Goal: Task Accomplishment & Management: Use online tool/utility

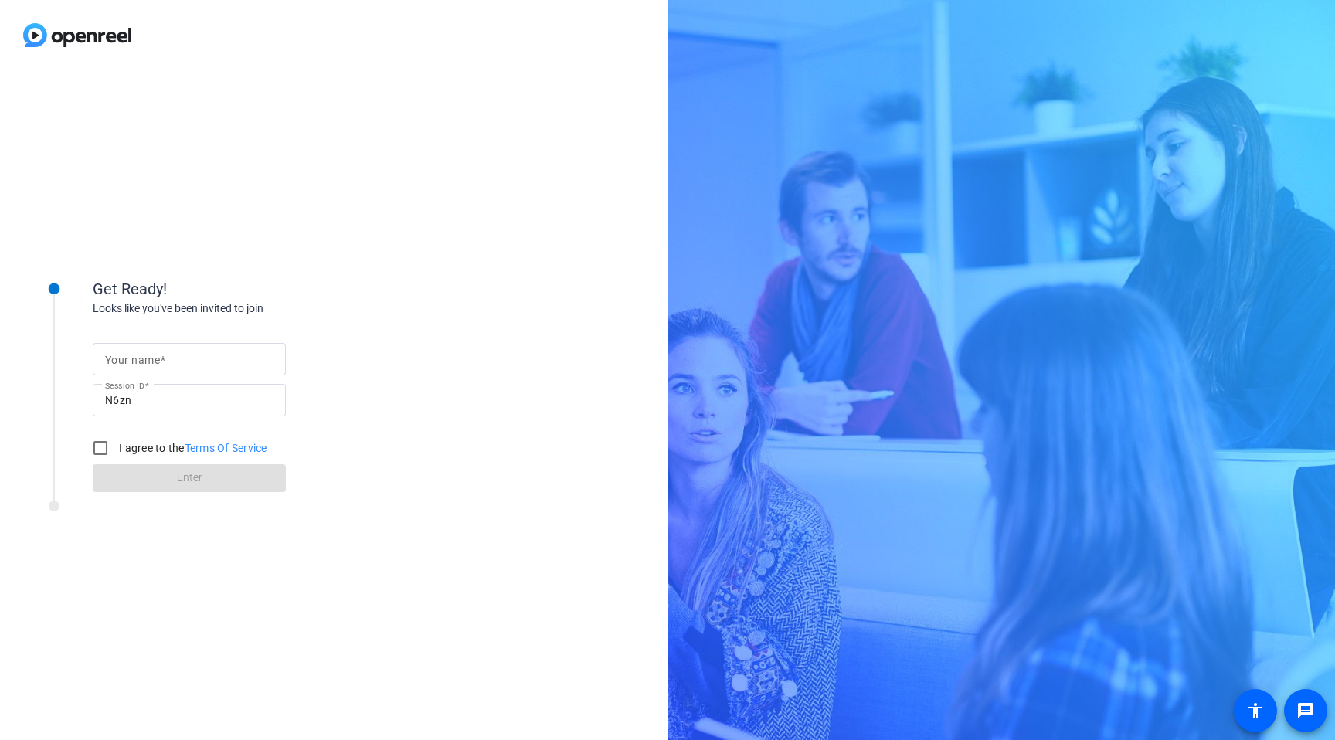
click at [140, 345] on div at bounding box center [189, 359] width 168 height 32
click at [140, 352] on input "Your name" at bounding box center [189, 359] width 168 height 19
type input "[PERSON_NAME]"
click at [97, 443] on input "I agree to the Terms Of Service" at bounding box center [100, 448] width 31 height 31
checkbox input "true"
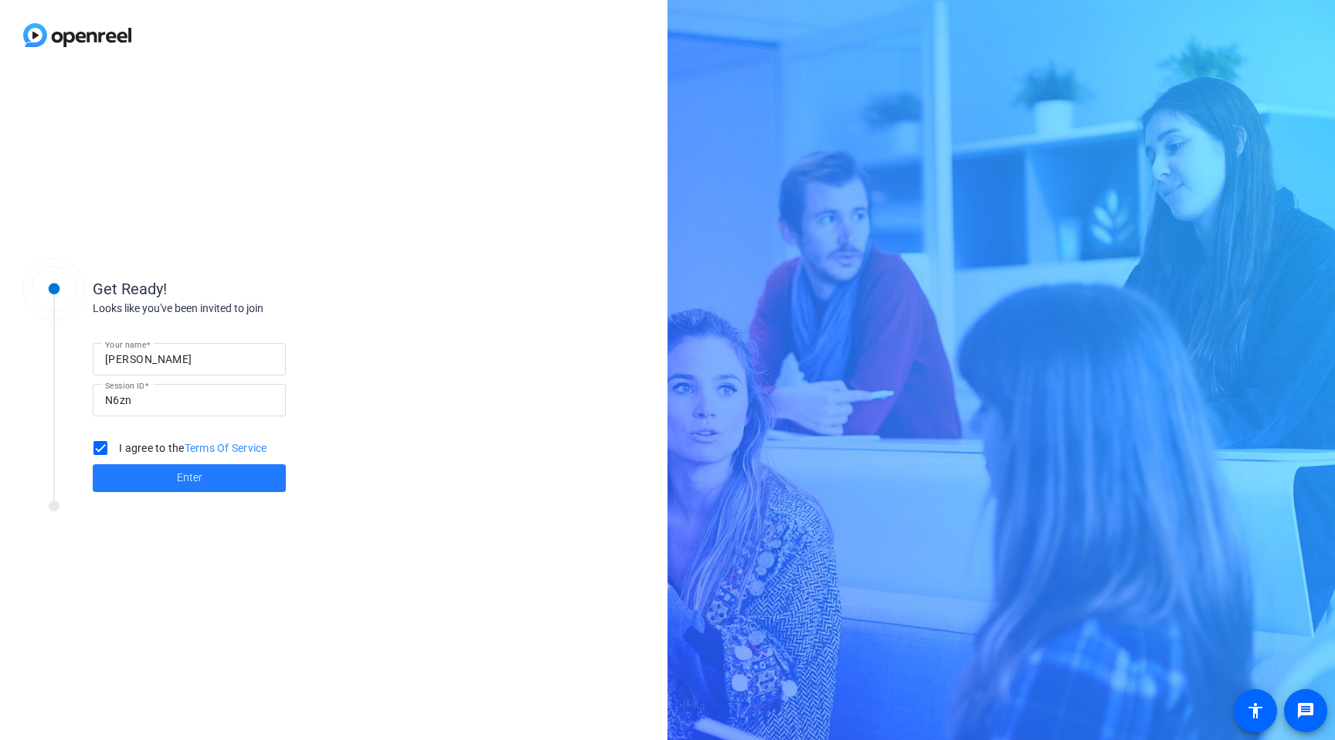
click at [162, 472] on span at bounding box center [189, 478] width 193 height 37
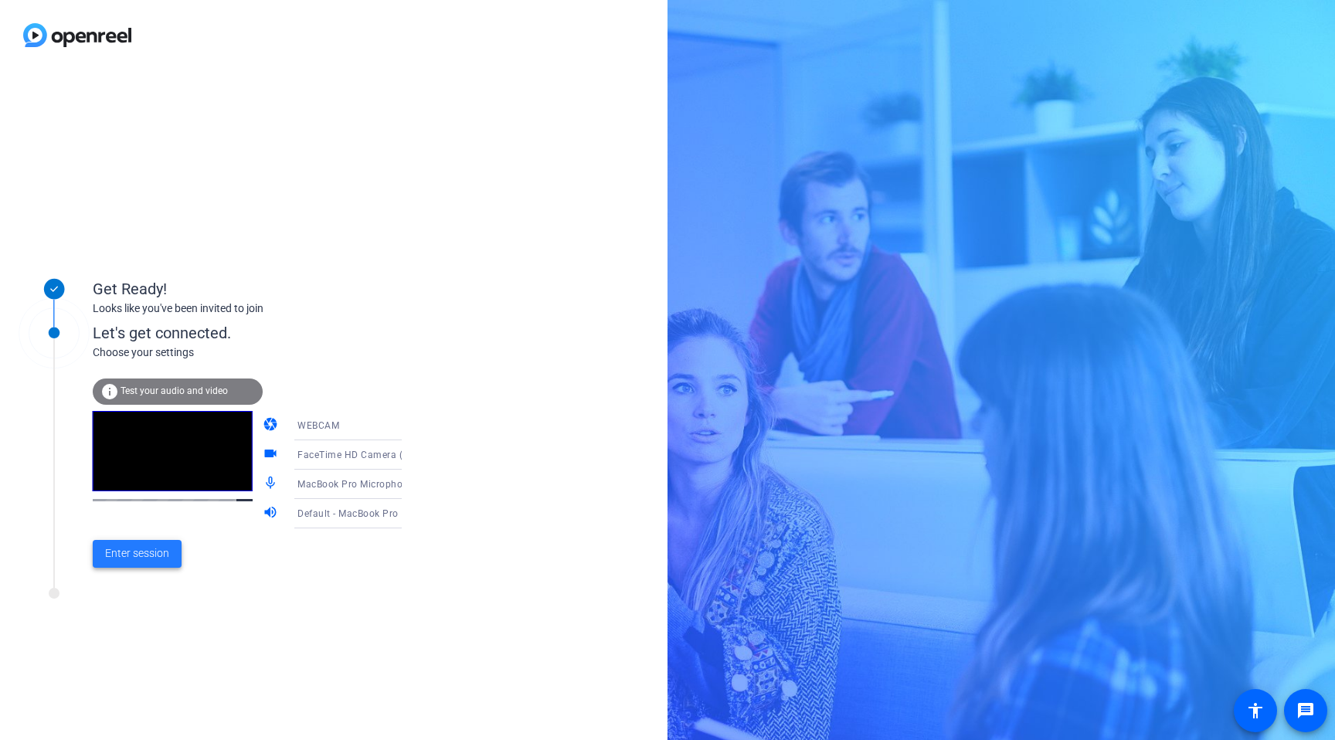
click at [151, 558] on span "Enter session" at bounding box center [137, 554] width 64 height 16
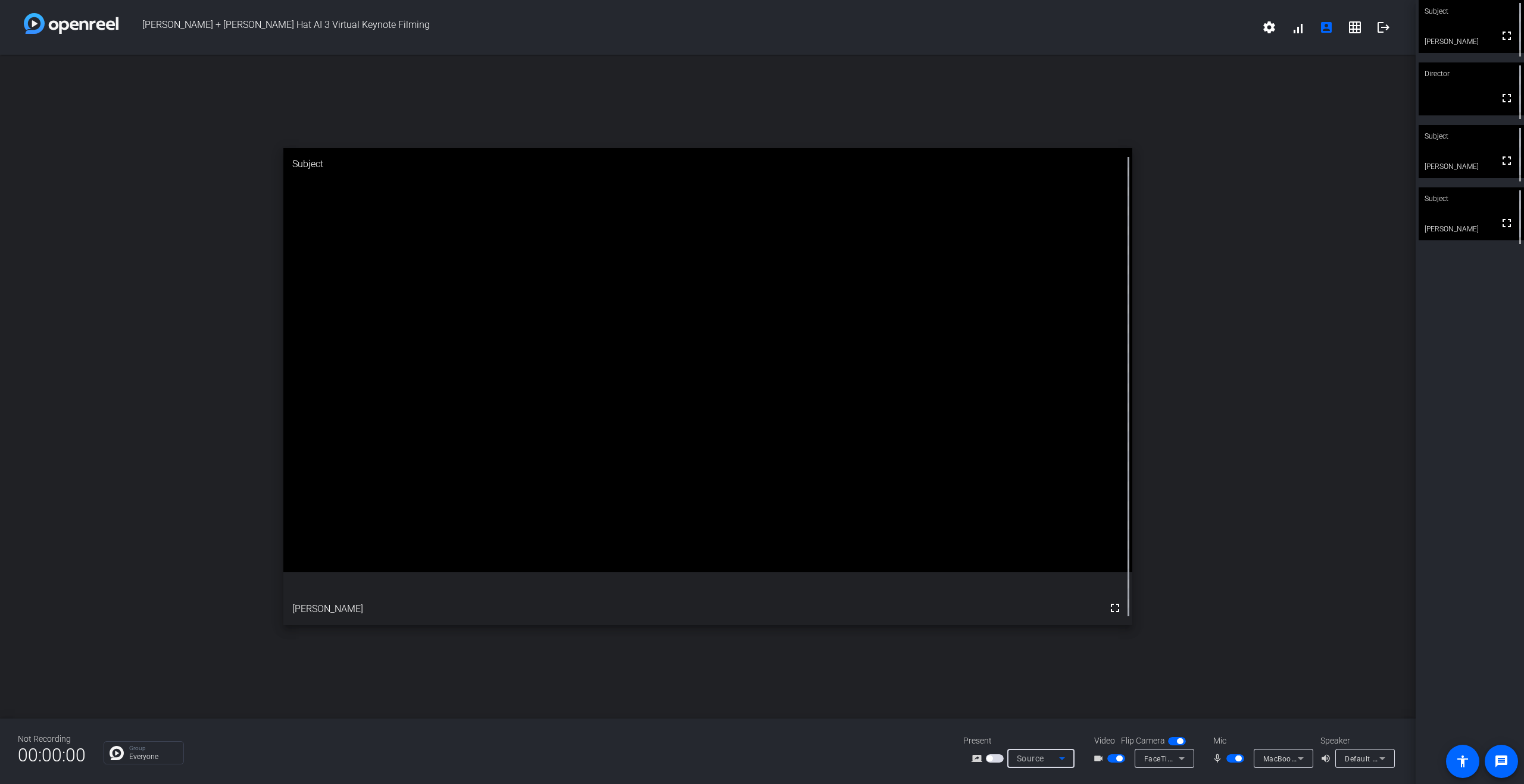
click at [1029, 570] on icon at bounding box center [1062, 759] width 15 height 15
click at [1029, 561] on div at bounding box center [762, 392] width 1524 height 784
click at [1029, 570] on icon at bounding box center [1062, 759] width 15 height 15
click at [1029, 570] on span "Upload Presentation" at bounding box center [1047, 737] width 70 height 15
click at [1029, 570] on span "Upload Presentation" at bounding box center [1053, 748] width 72 height 9
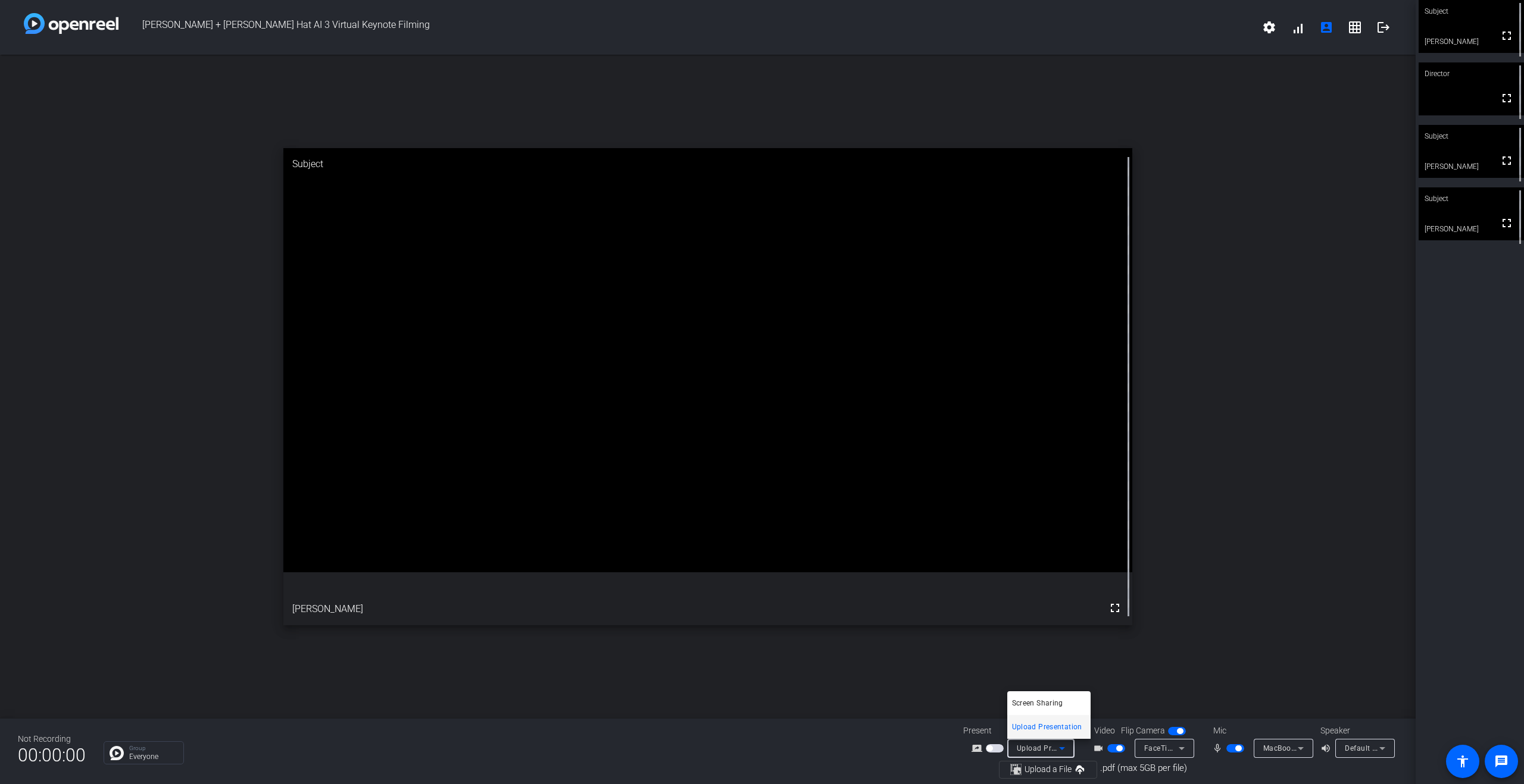
click at [1029, 570] on div at bounding box center [762, 392] width 1524 height 784
click at [1029, 570] on span "Upload Presentation" at bounding box center [1053, 748] width 72 height 9
click at [981, 570] on div at bounding box center [762, 392] width 1524 height 784
click at [995, 570] on span "button" at bounding box center [995, 749] width 18 height 8
click at [994, 570] on span "button" at bounding box center [995, 759] width 18 height 8
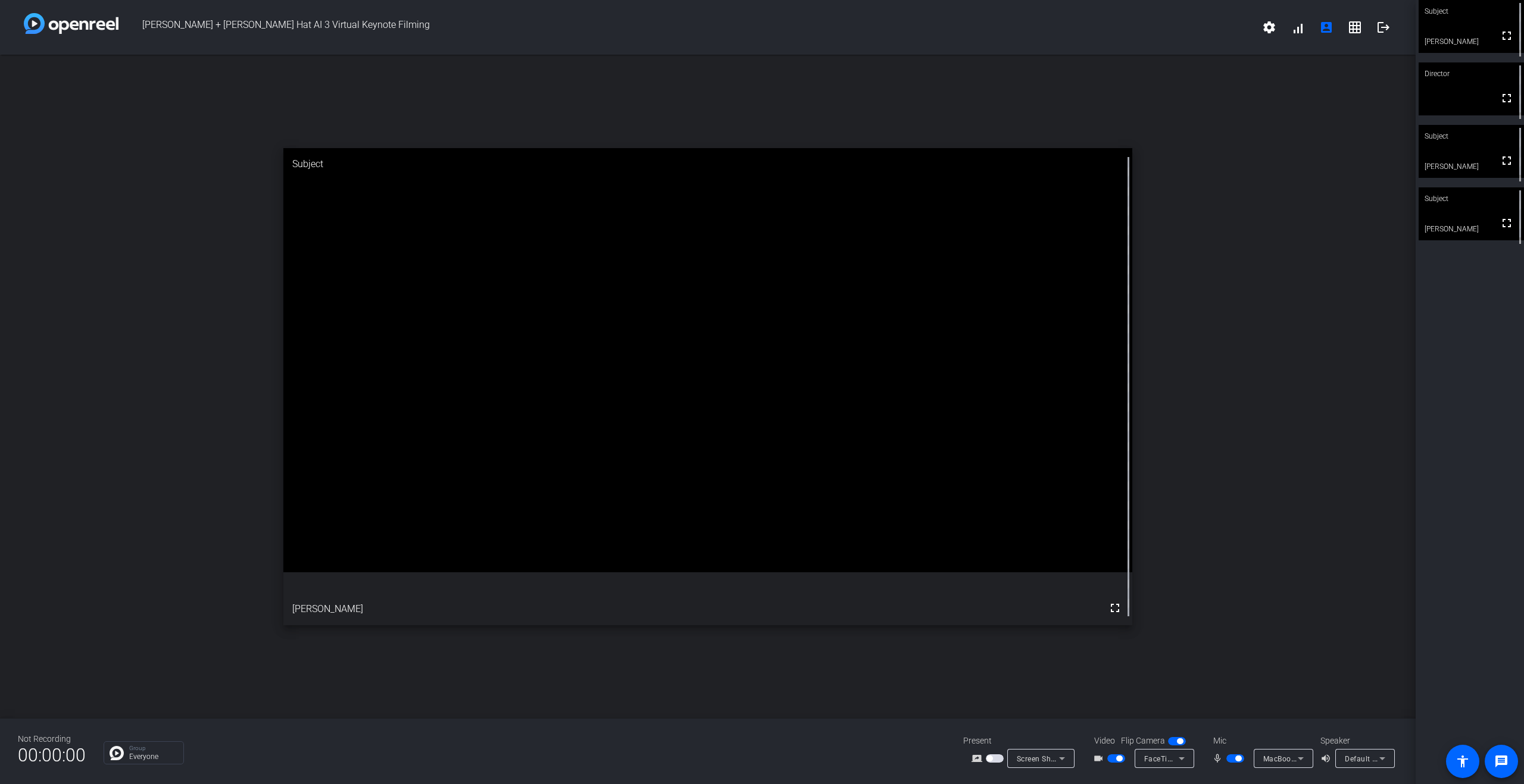
click at [1029, 570] on icon at bounding box center [1062, 759] width 15 height 15
click at [1029, 570] on span "Upload Presentation" at bounding box center [1047, 737] width 70 height 15
click at [1029, 570] on span "Upload a File" at bounding box center [1048, 770] width 47 height 9
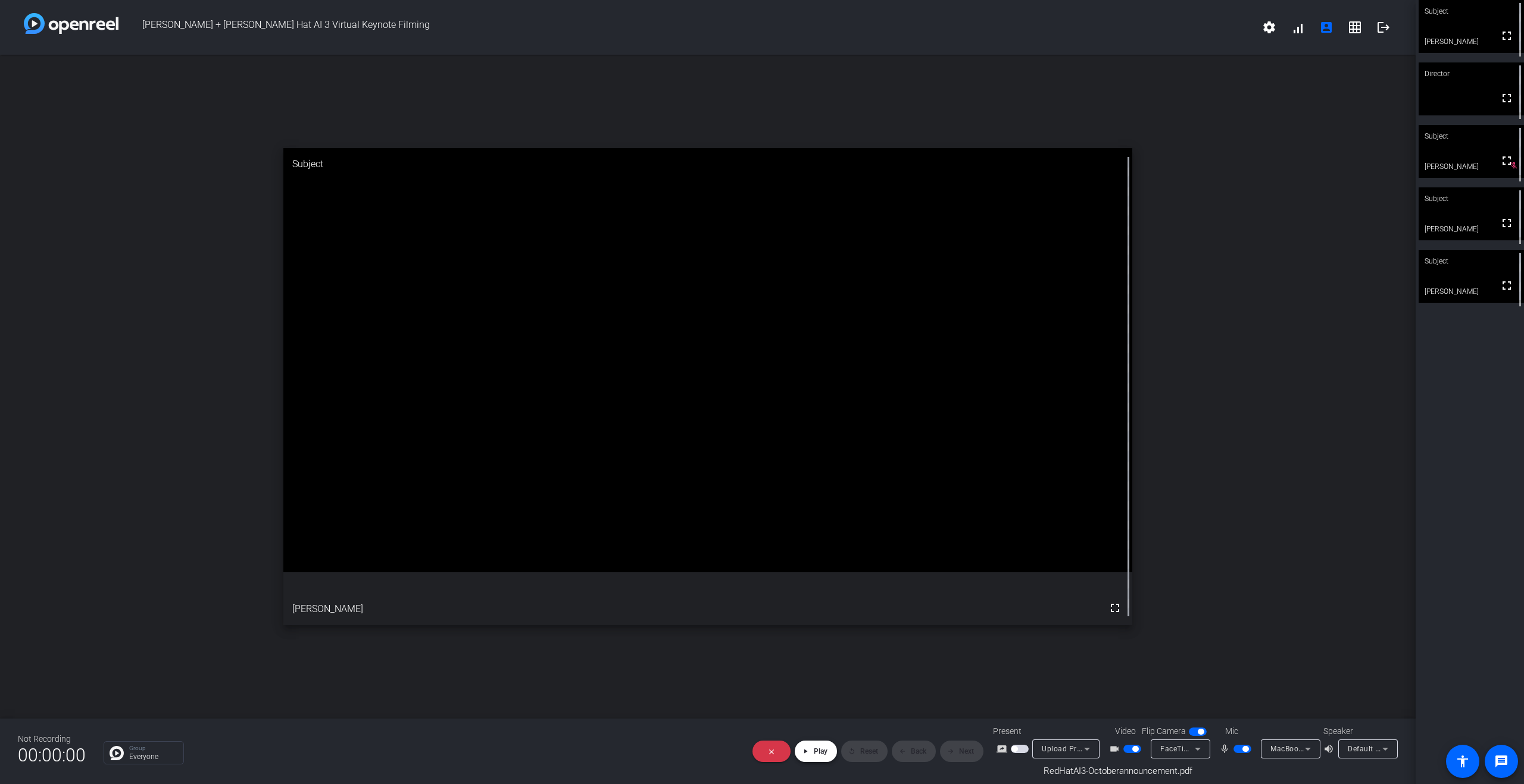
click at [814, 570] on span "Play" at bounding box center [821, 752] width 14 height 8
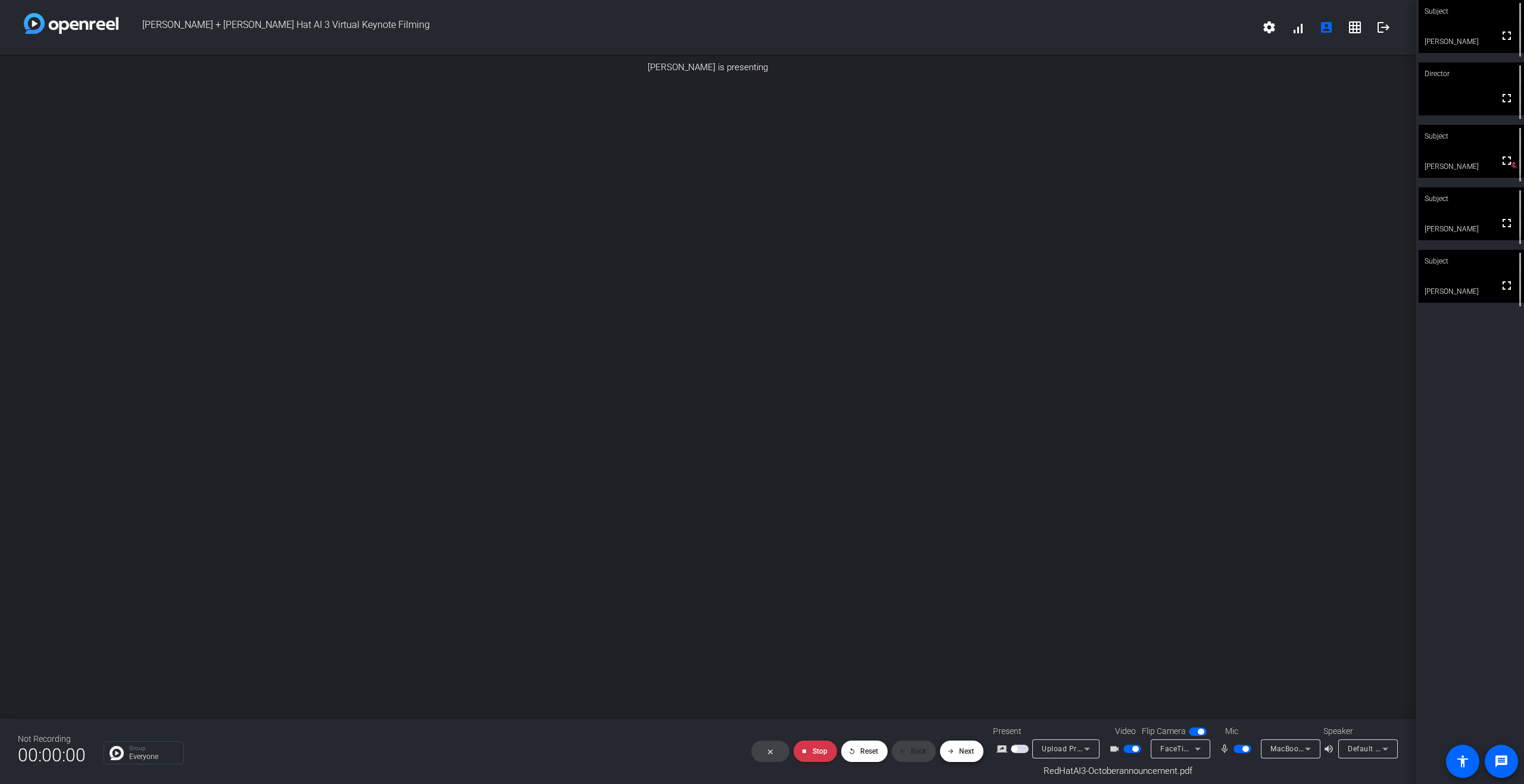
click at [962, 570] on span "Next" at bounding box center [966, 752] width 15 height 8
click at [911, 570] on span "Back" at bounding box center [918, 752] width 15 height 8
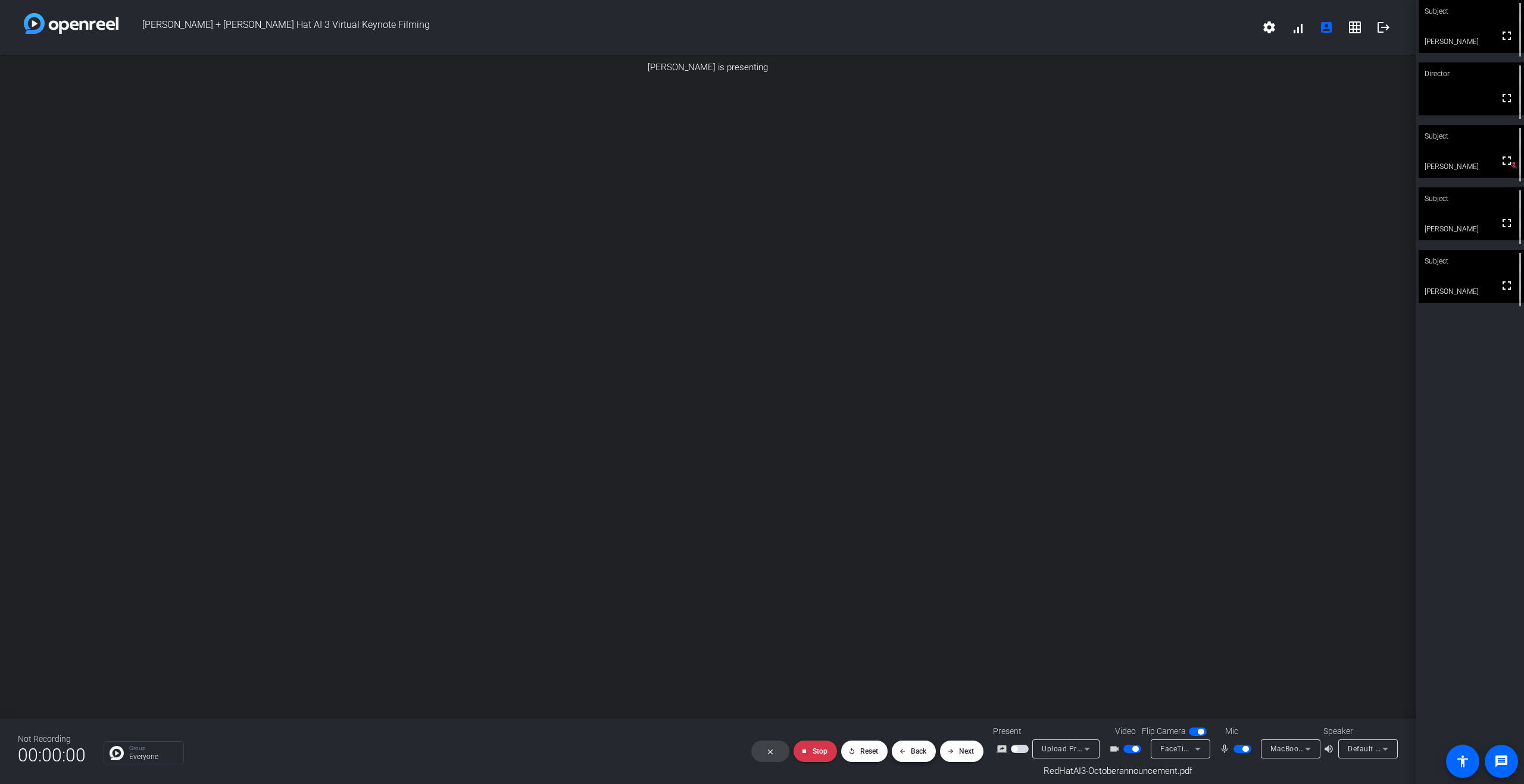
click at [911, 570] on span "Back" at bounding box center [918, 752] width 15 height 8
click at [965, 570] on span "Next" at bounding box center [966, 752] width 15 height 8
click at [967, 570] on span "Next" at bounding box center [966, 752] width 15 height 8
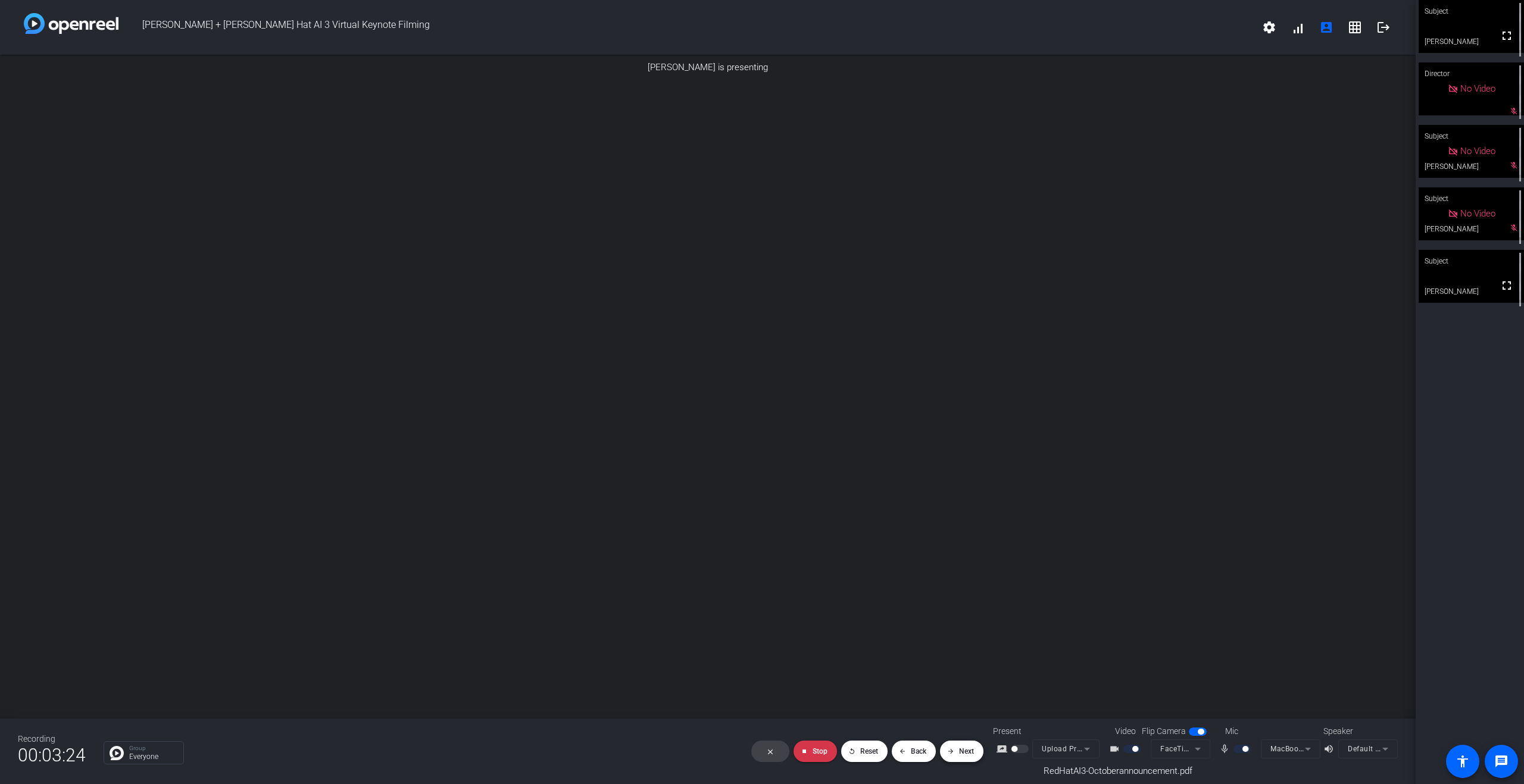
click at [965, 570] on span "Next" at bounding box center [966, 752] width 15 height 8
click at [969, 570] on span "Next" at bounding box center [966, 752] width 15 height 8
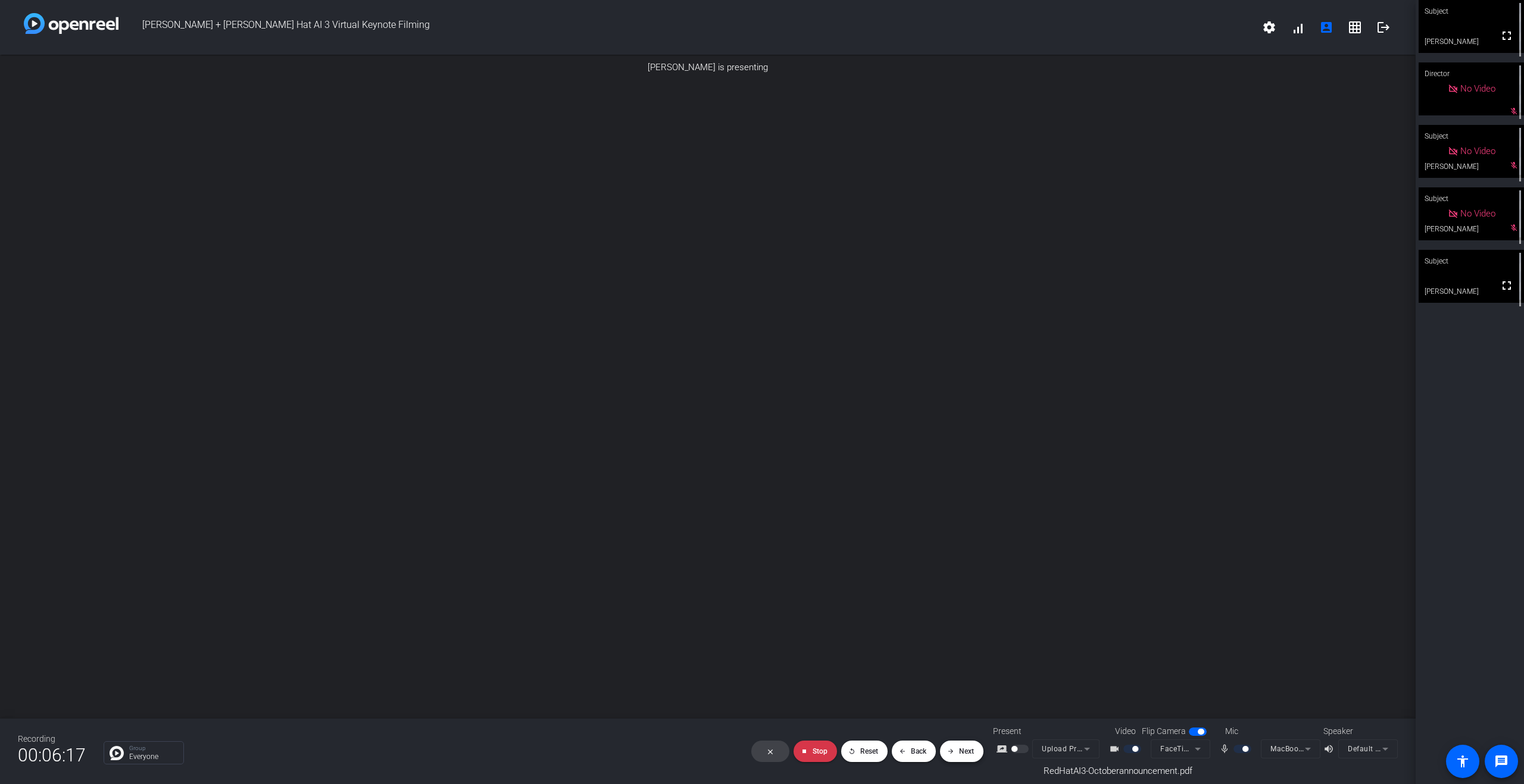
click at [962, 570] on span "Next" at bounding box center [966, 752] width 15 height 8
click at [963, 570] on span "Next" at bounding box center [966, 752] width 15 height 8
click at [955, 570] on span at bounding box center [962, 751] width 43 height 28
click at [968, 570] on span at bounding box center [962, 751] width 43 height 28
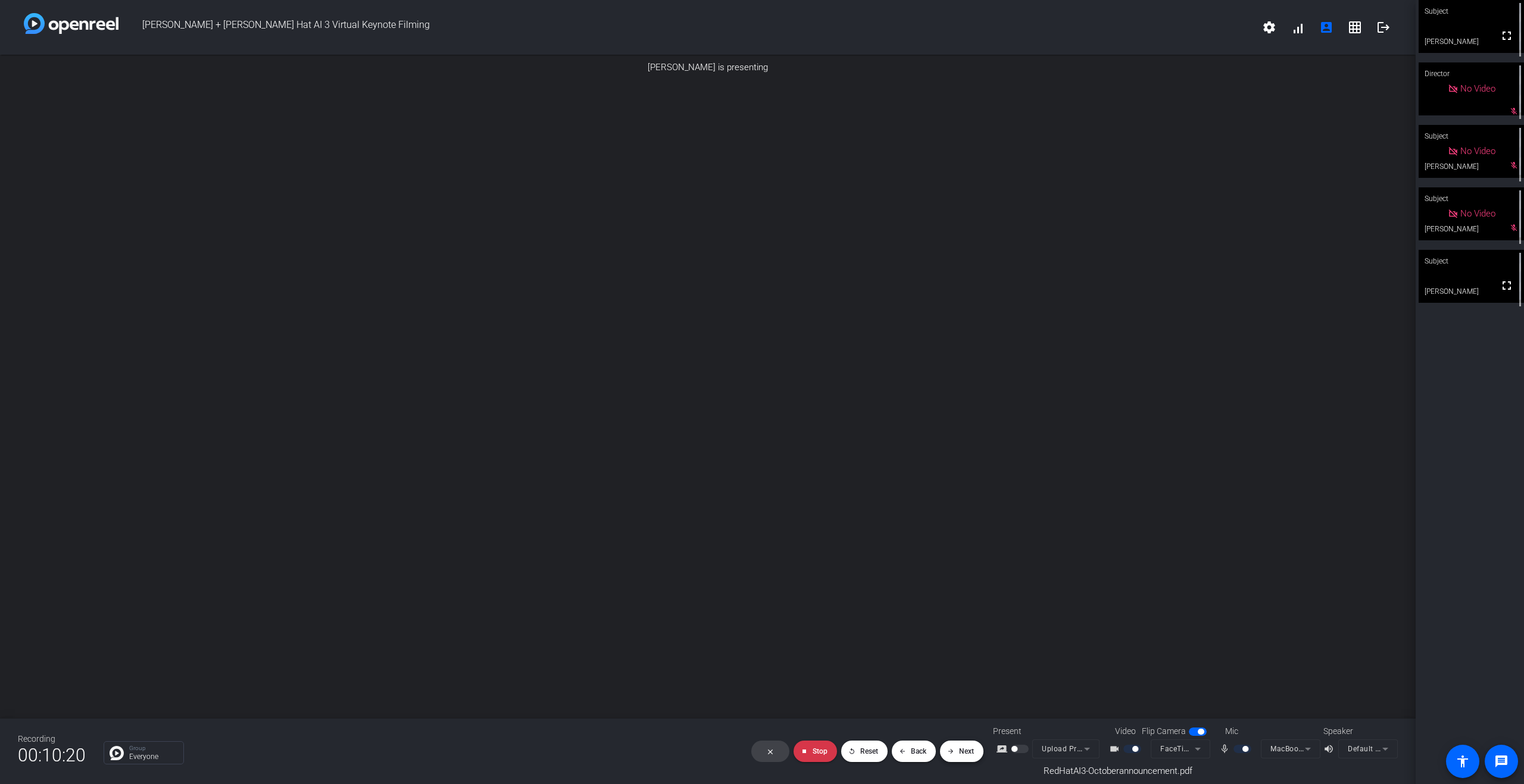
click at [972, 570] on span "Next" at bounding box center [966, 752] width 15 height 8
click at [961, 570] on span "Next" at bounding box center [966, 752] width 15 height 8
click at [963, 570] on span at bounding box center [962, 751] width 43 height 28
click at [960, 570] on span "Next" at bounding box center [966, 752] width 15 height 8
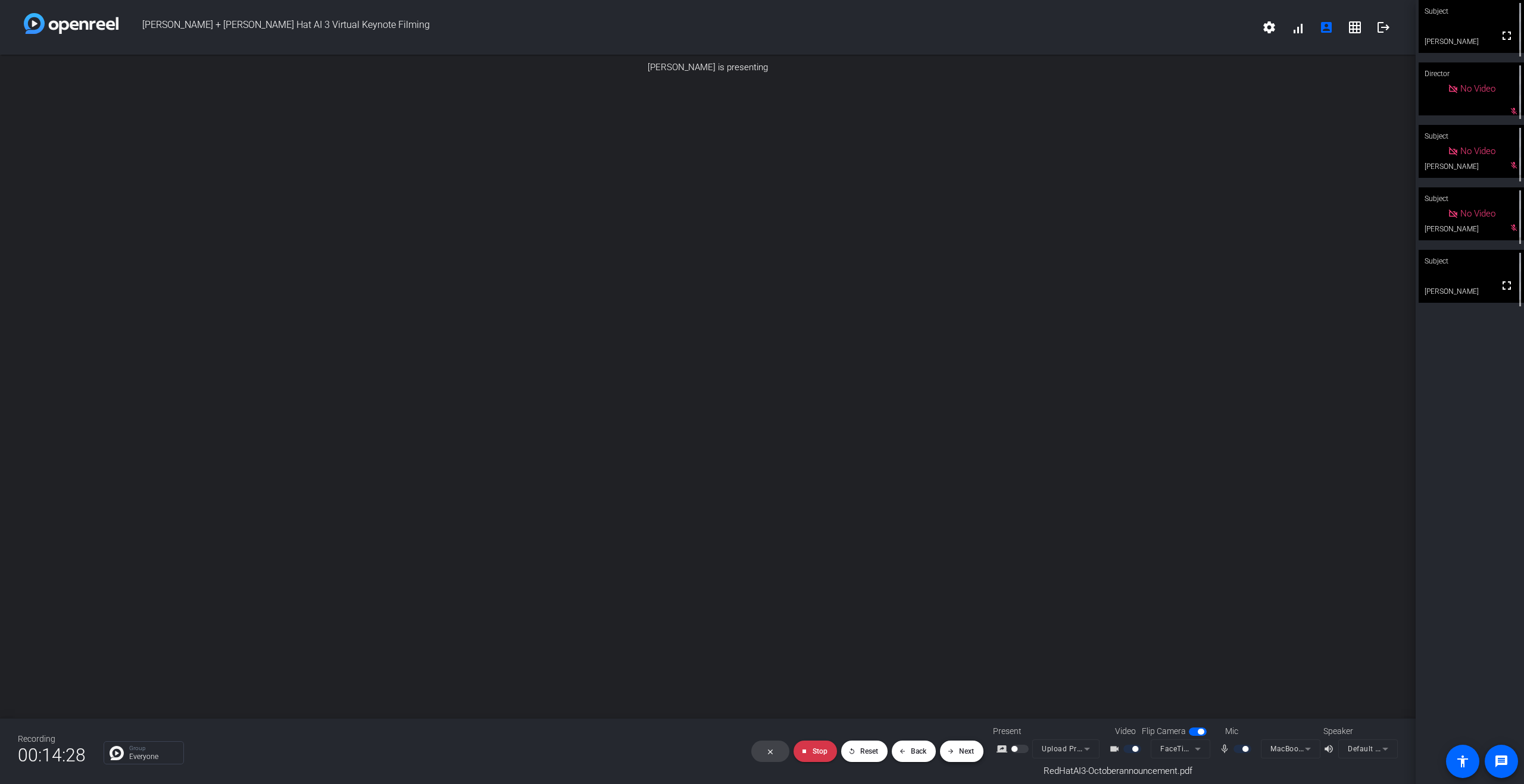
click at [956, 570] on span at bounding box center [962, 751] width 43 height 28
click at [959, 570] on span "Next" at bounding box center [966, 752] width 15 height 8
click at [968, 570] on span "Next" at bounding box center [966, 752] width 15 height 8
click at [962, 570] on span "Next" at bounding box center [966, 752] width 15 height 8
click at [960, 570] on span at bounding box center [962, 751] width 43 height 28
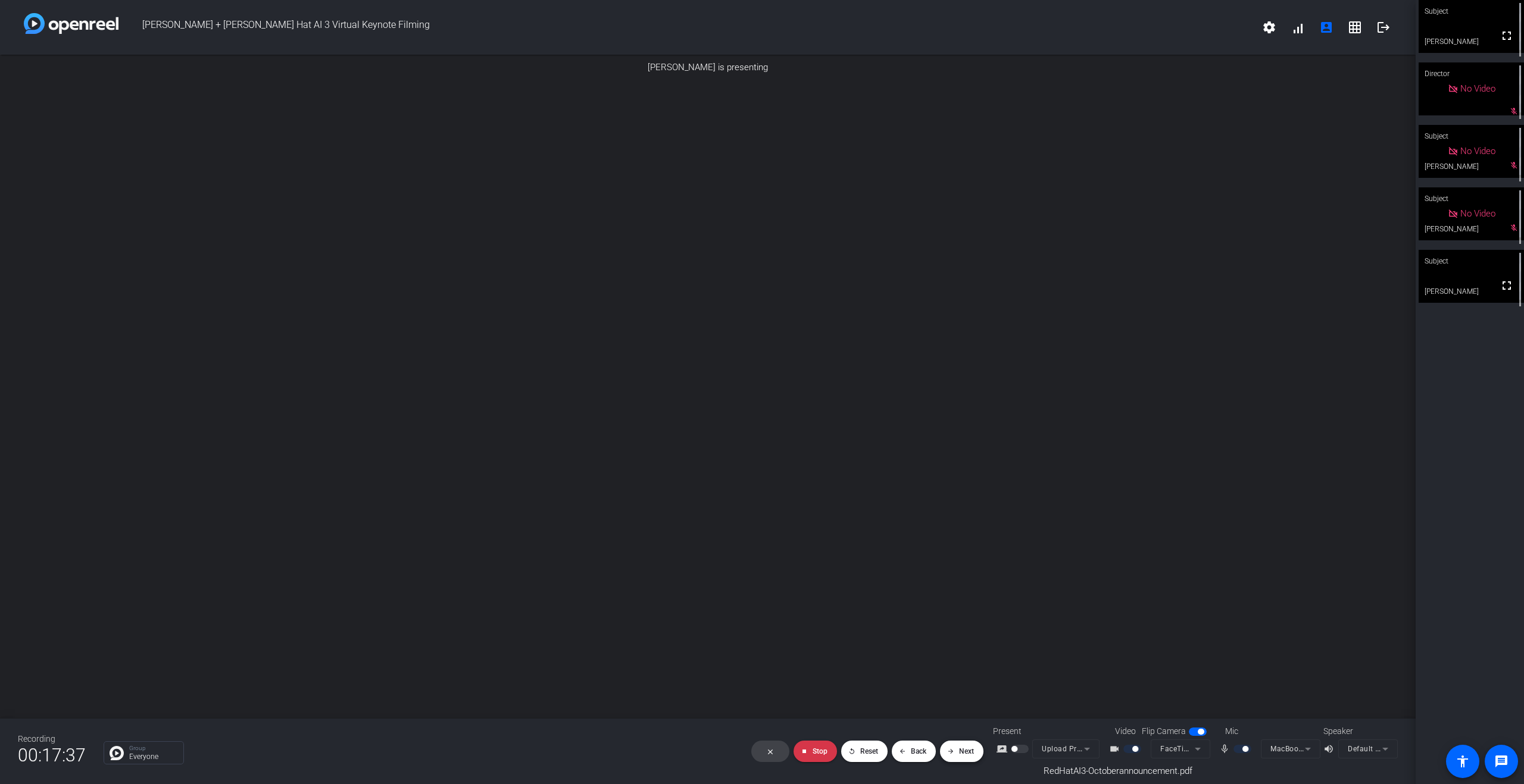
click at [960, 570] on span at bounding box center [962, 751] width 43 height 28
click at [918, 570] on span "Back" at bounding box center [918, 752] width 15 height 8
click at [952, 570] on mat-icon "arrow_forward" at bounding box center [950, 751] width 7 height 7
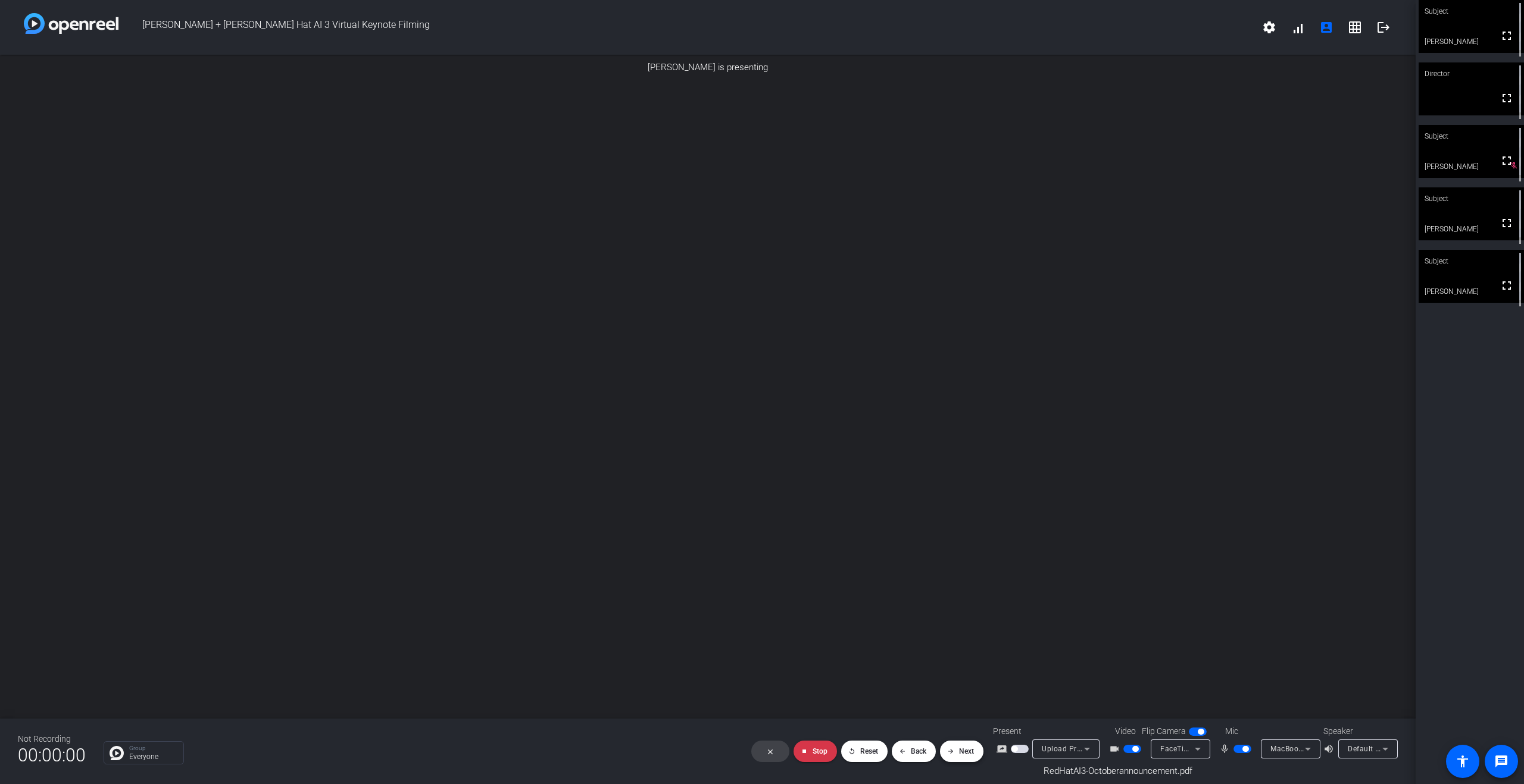
click at [952, 570] on mat-icon "arrow_forward" at bounding box center [950, 751] width 7 height 7
click at [917, 570] on span "Back" at bounding box center [918, 752] width 15 height 8
click at [960, 570] on span "Next" at bounding box center [966, 752] width 15 height 8
click at [902, 570] on mat-icon "arrow_back" at bounding box center [902, 751] width 7 height 7
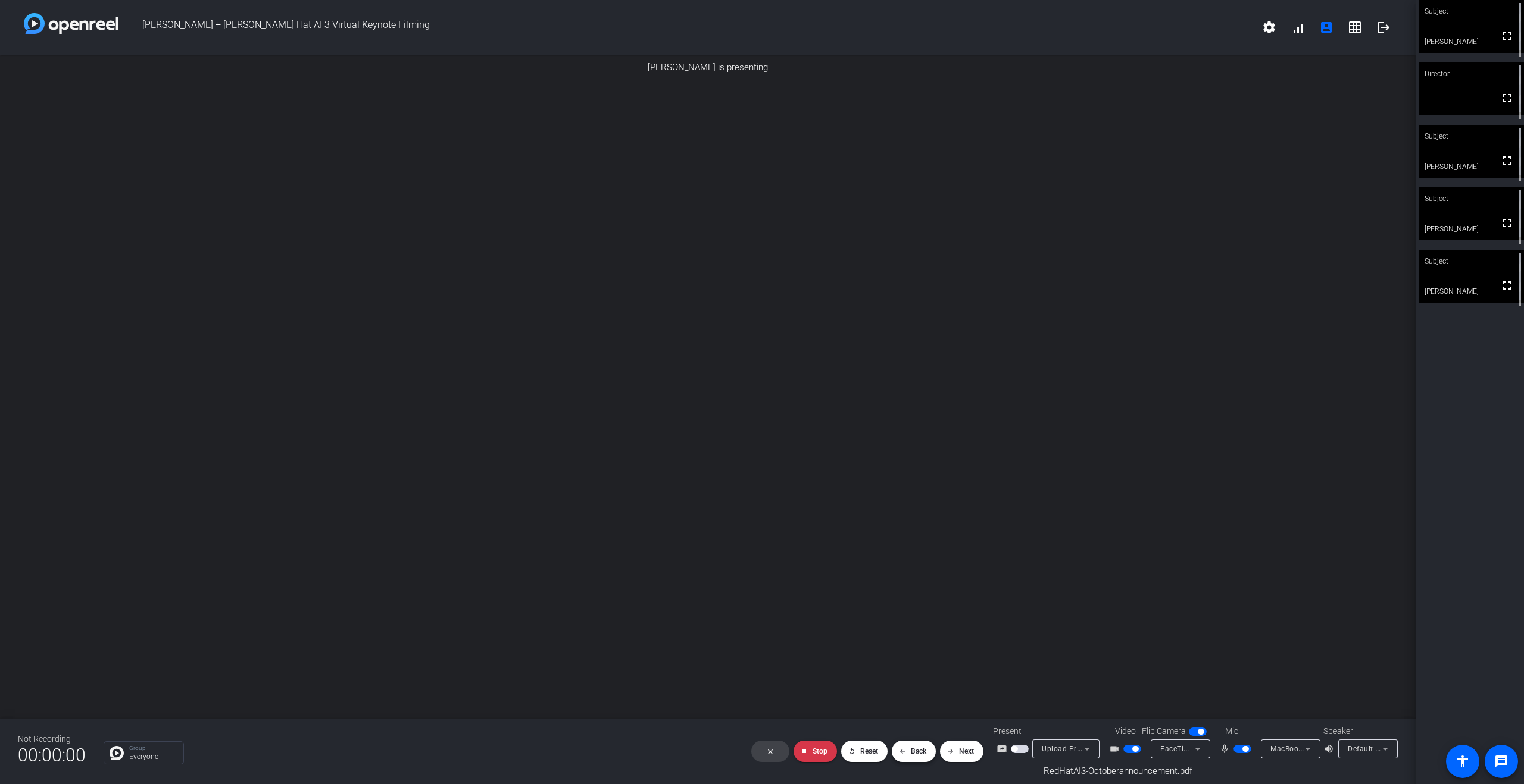
click at [902, 570] on mat-icon "arrow_back" at bounding box center [902, 751] width 7 height 7
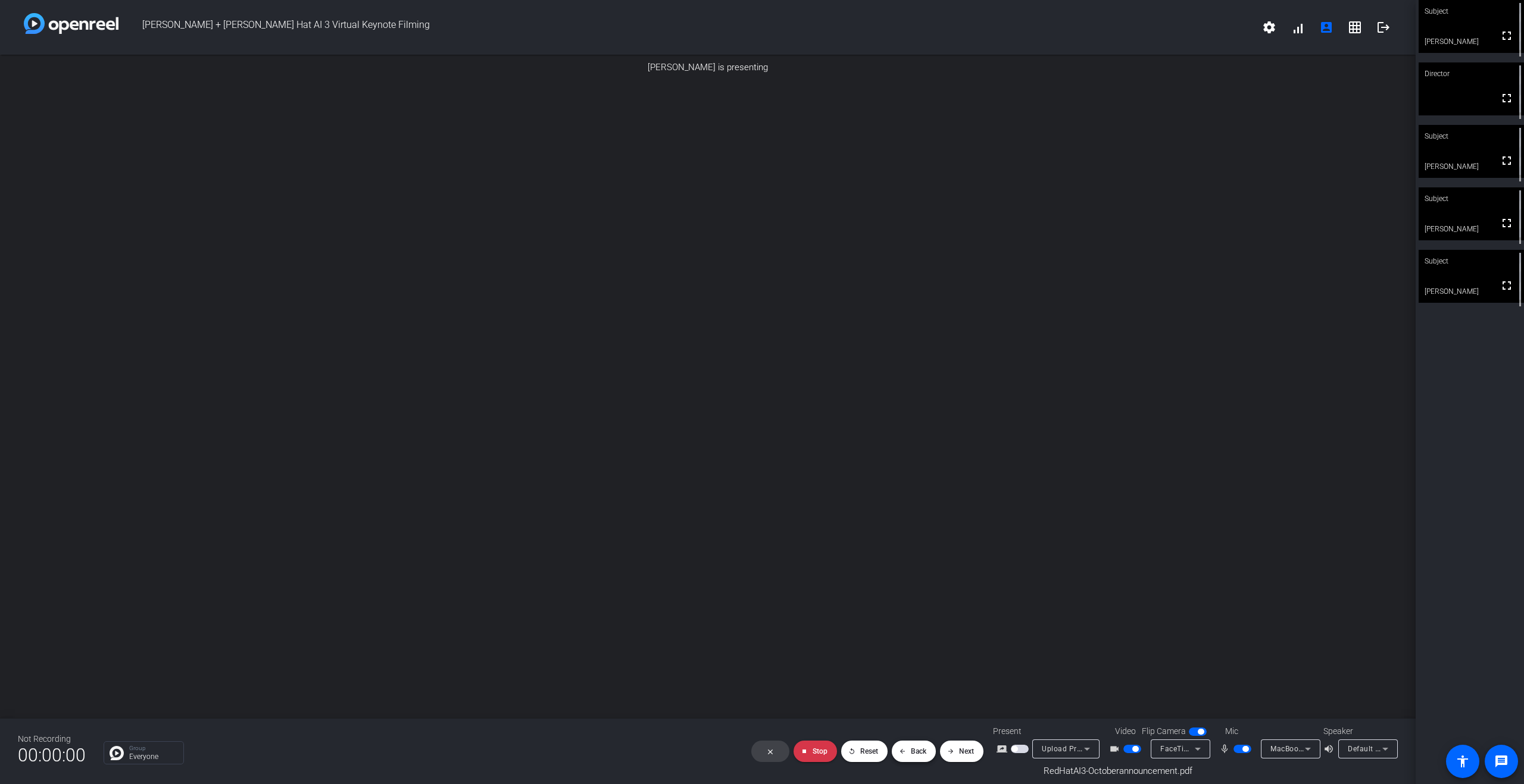
click at [902, 570] on mat-icon "arrow_back" at bounding box center [902, 751] width 7 height 7
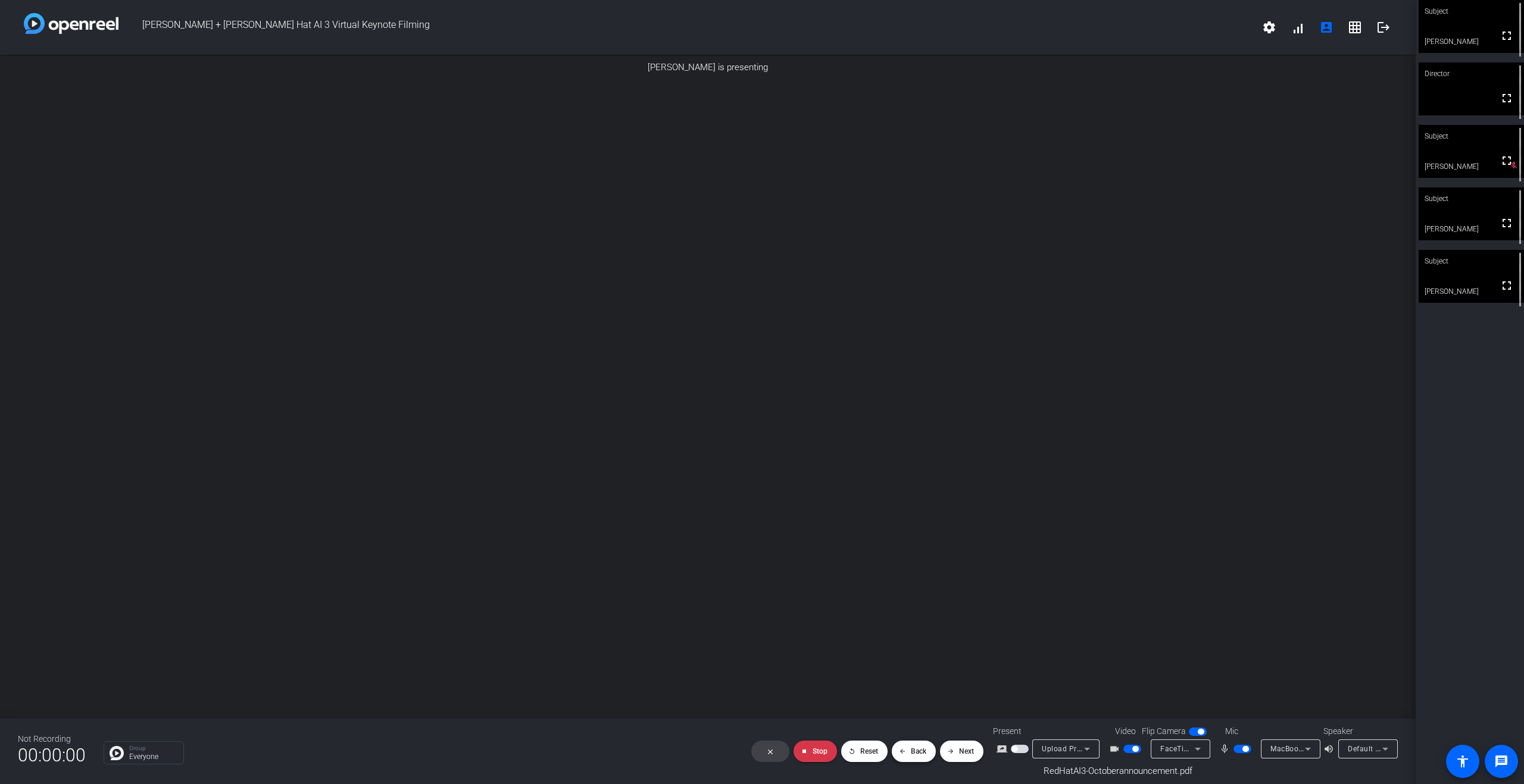
click at [917, 570] on span "Back" at bounding box center [918, 752] width 15 height 8
click at [913, 570] on span "Back" at bounding box center [918, 752] width 15 height 8
click at [957, 570] on span at bounding box center [962, 751] width 43 height 28
click at [911, 570] on span "Back" at bounding box center [918, 752] width 15 height 8
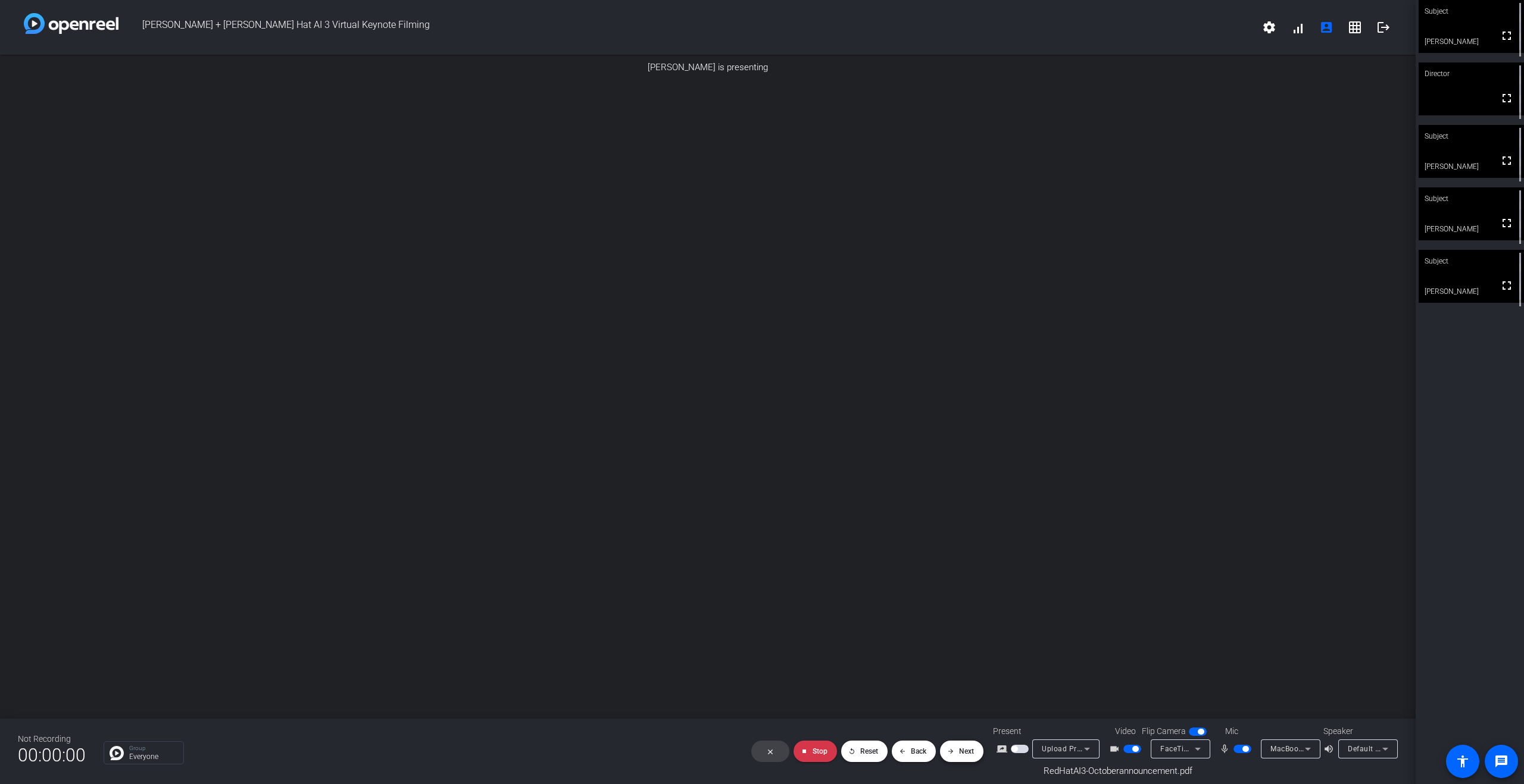
click at [958, 570] on span at bounding box center [962, 751] width 43 height 28
click at [959, 570] on span "Next" at bounding box center [966, 752] width 15 height 8
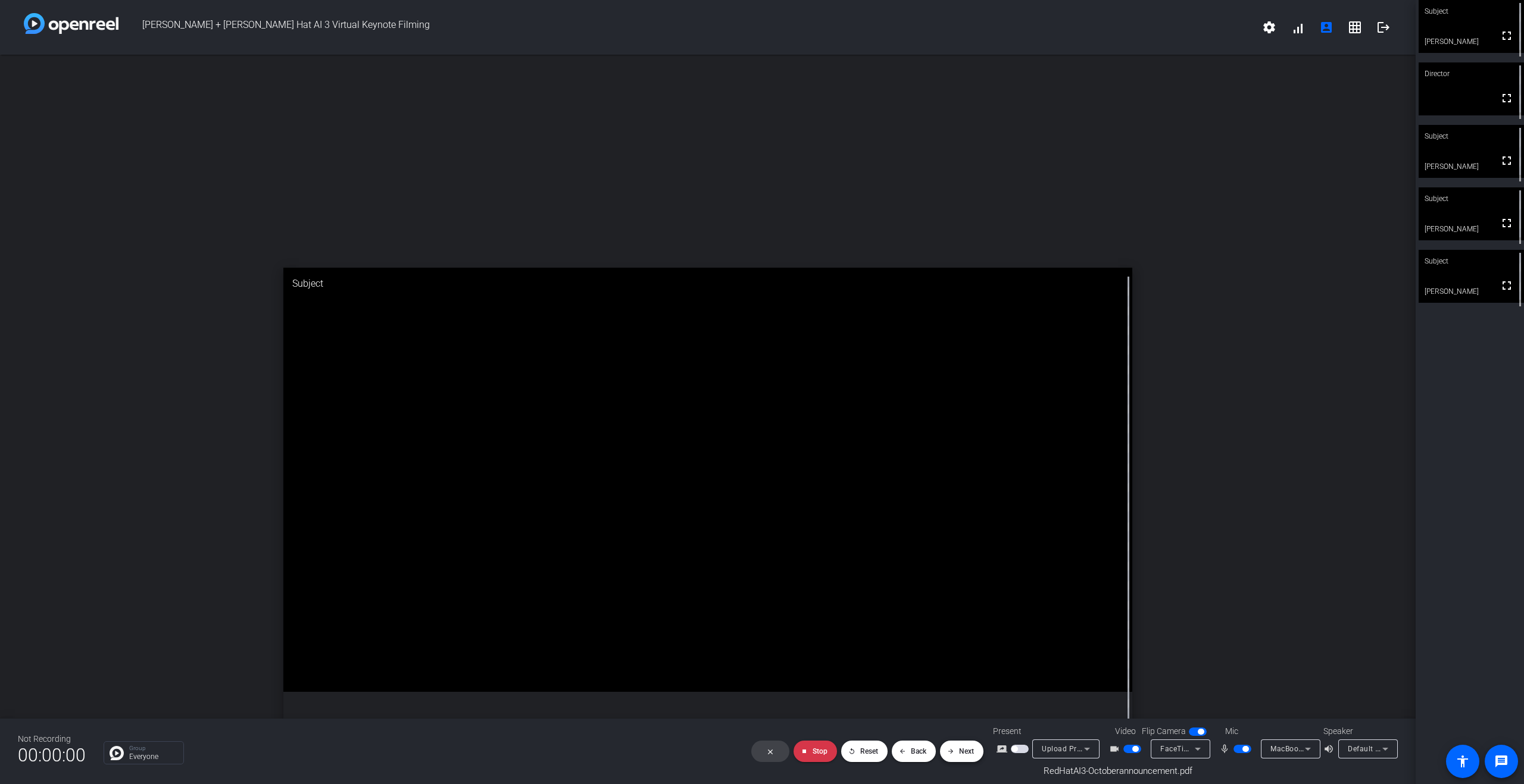
scroll to position [550, 0]
click at [965, 570] on span "Next" at bounding box center [966, 752] width 15 height 8
click at [916, 570] on span "Back" at bounding box center [918, 752] width 15 height 8
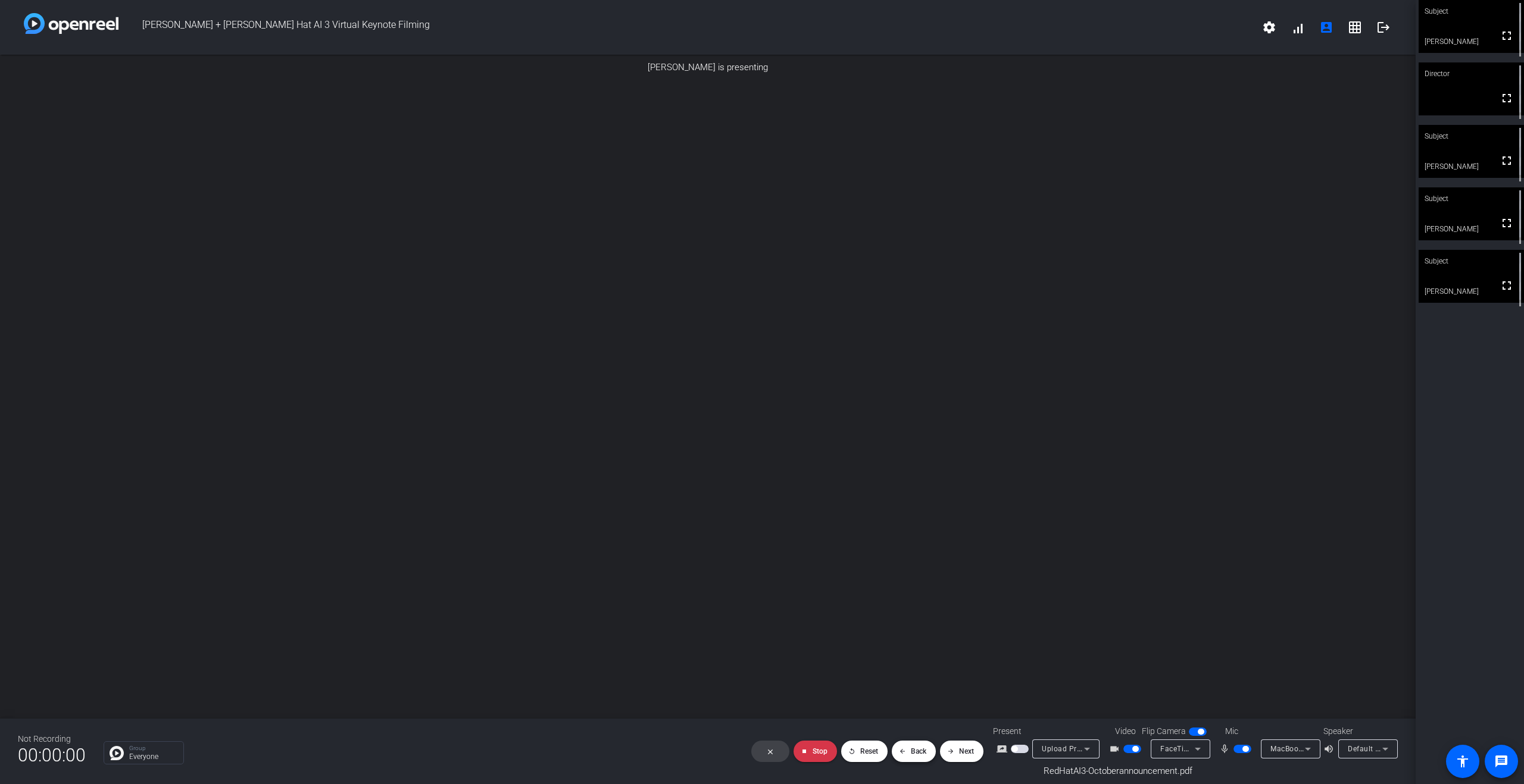
scroll to position [7, 0]
click at [1025, 570] on span "button" at bounding box center [1019, 749] width 18 height 8
click at [1029, 570] on span "Screen Sharing" at bounding box center [1068, 759] width 52 height 9
click at [1029, 570] on span "Upload Presentation" at bounding box center [1072, 737] width 70 height 15
click at [1029, 570] on span "RedHatAI3-Octoberannouncement.pdf" at bounding box center [1143, 772] width 200 height 14
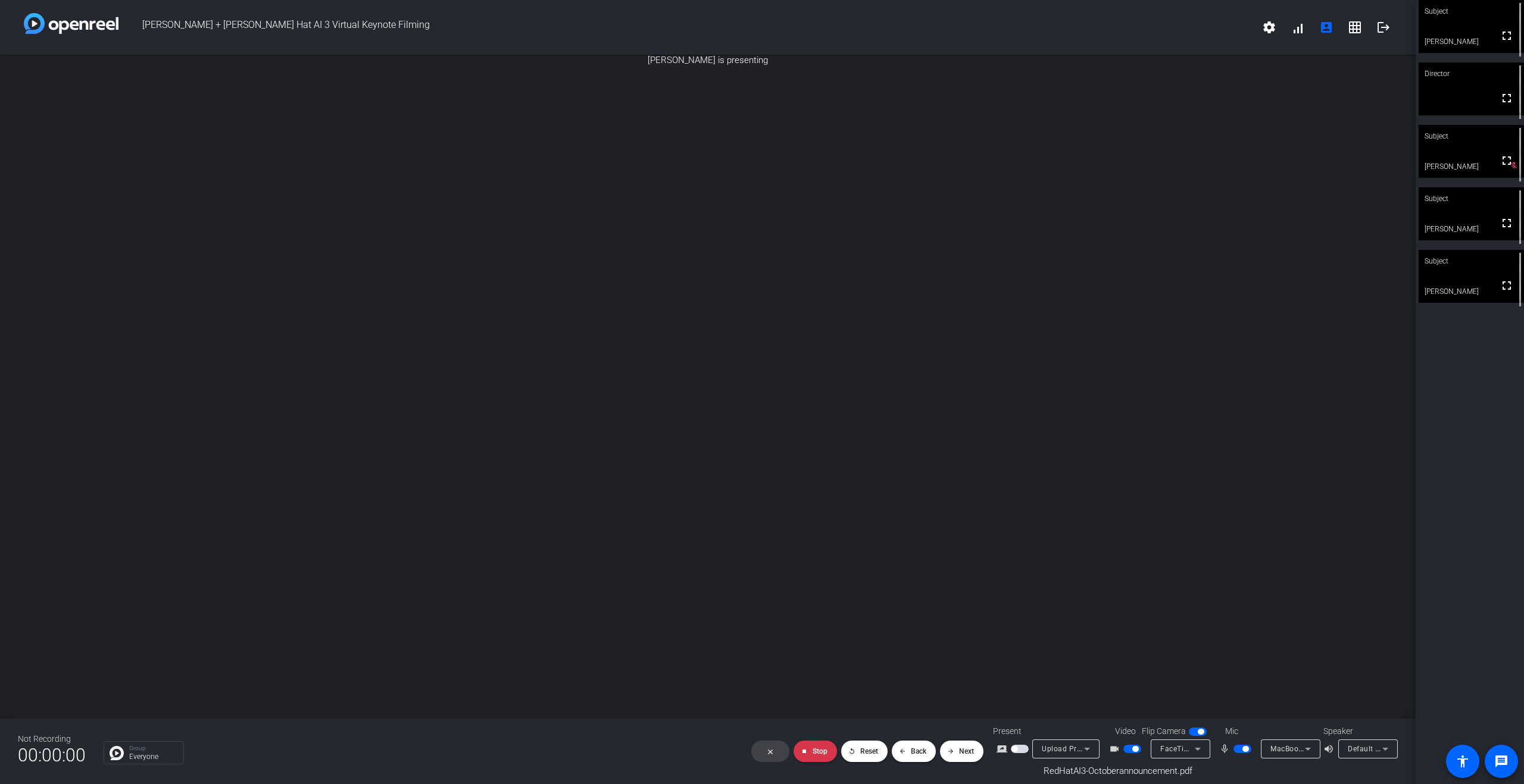
click at [1026, 570] on span "button" at bounding box center [1019, 749] width 18 height 8
click at [1000, 570] on mat-icon "screen_share_outline" at bounding box center [1004, 759] width 15 height 15
click at [1020, 570] on span "button" at bounding box center [1019, 759] width 18 height 8
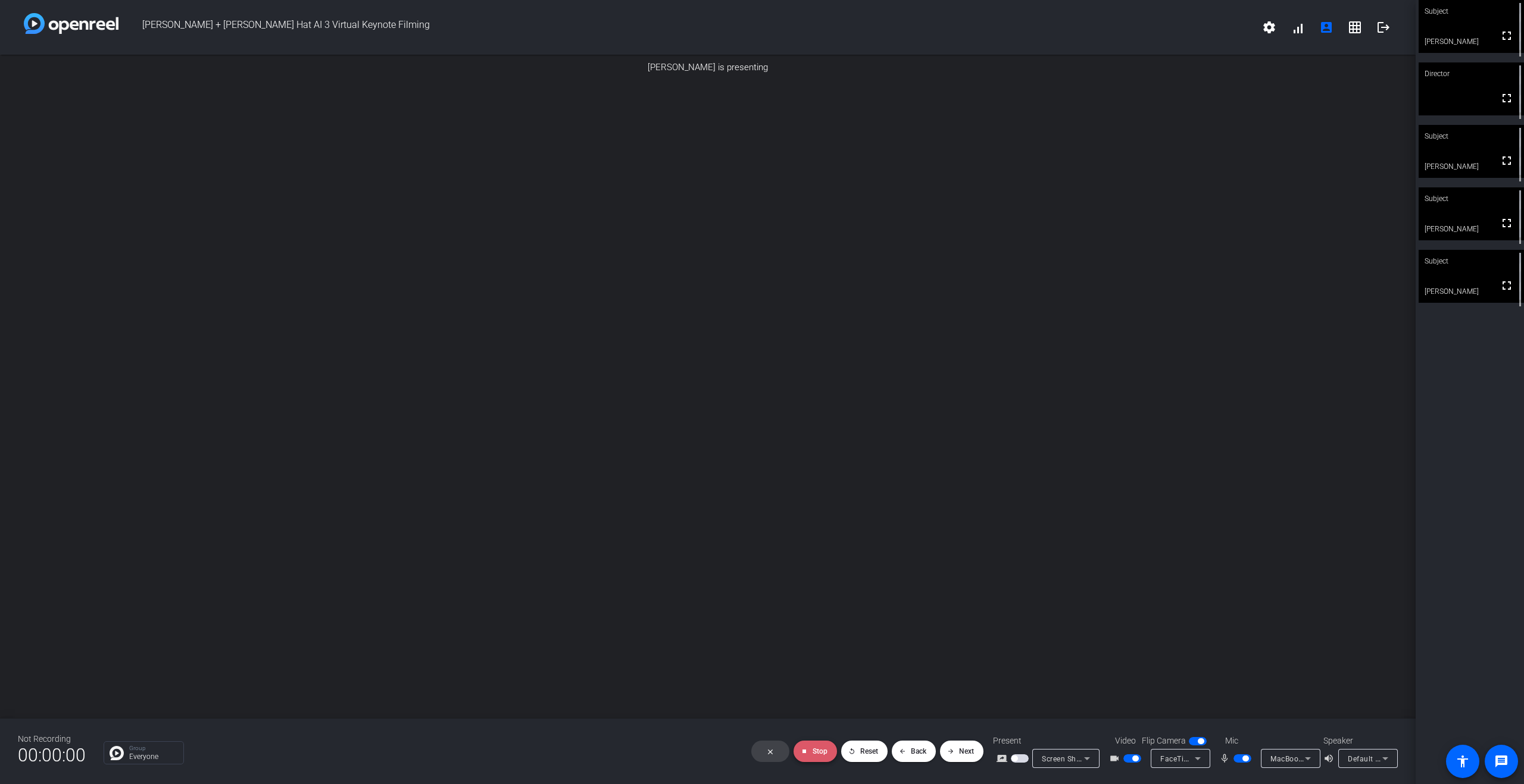
click at [819, 570] on span "Stop" at bounding box center [820, 752] width 15 height 8
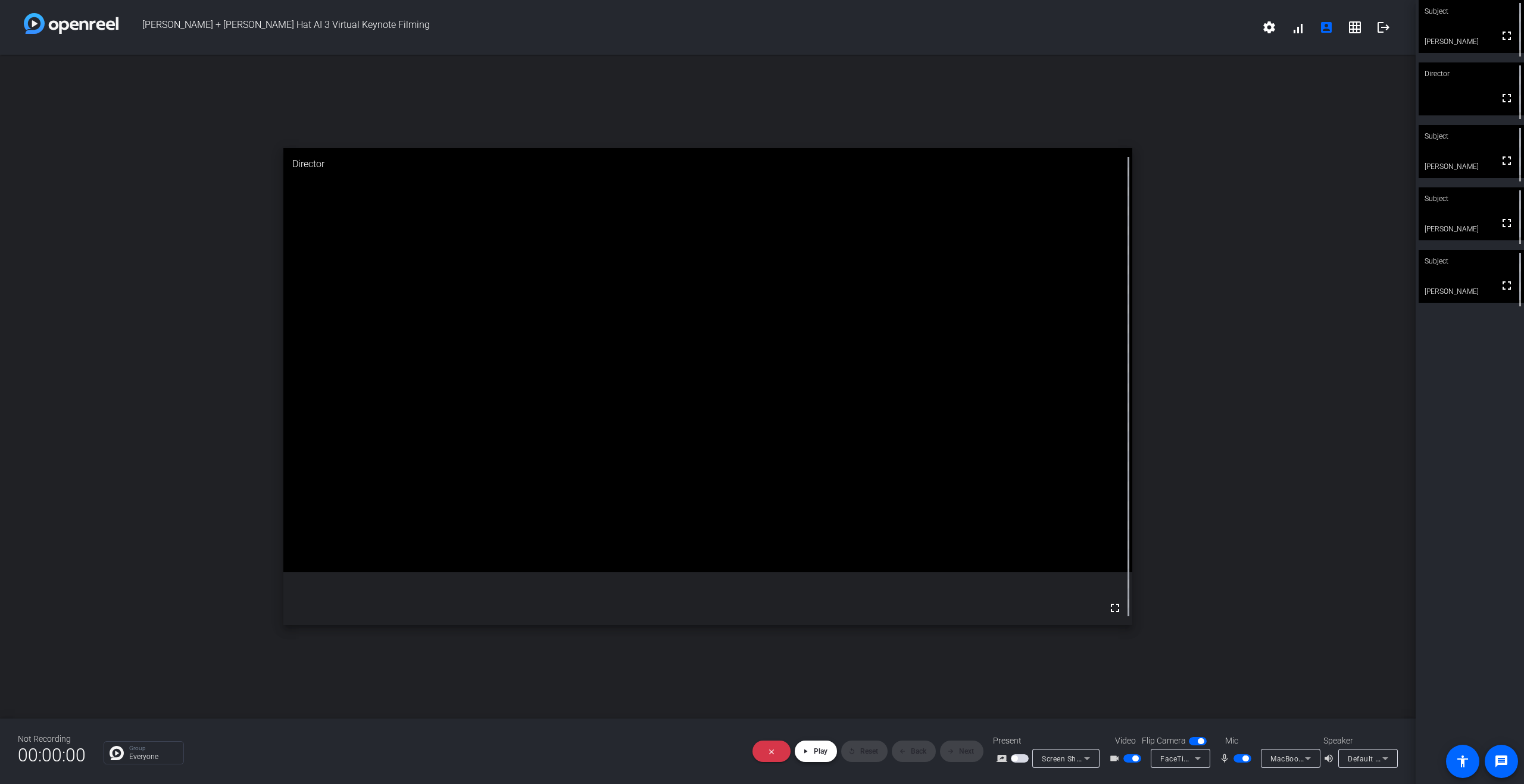
click at [821, 570] on span "Play" at bounding box center [821, 752] width 14 height 8
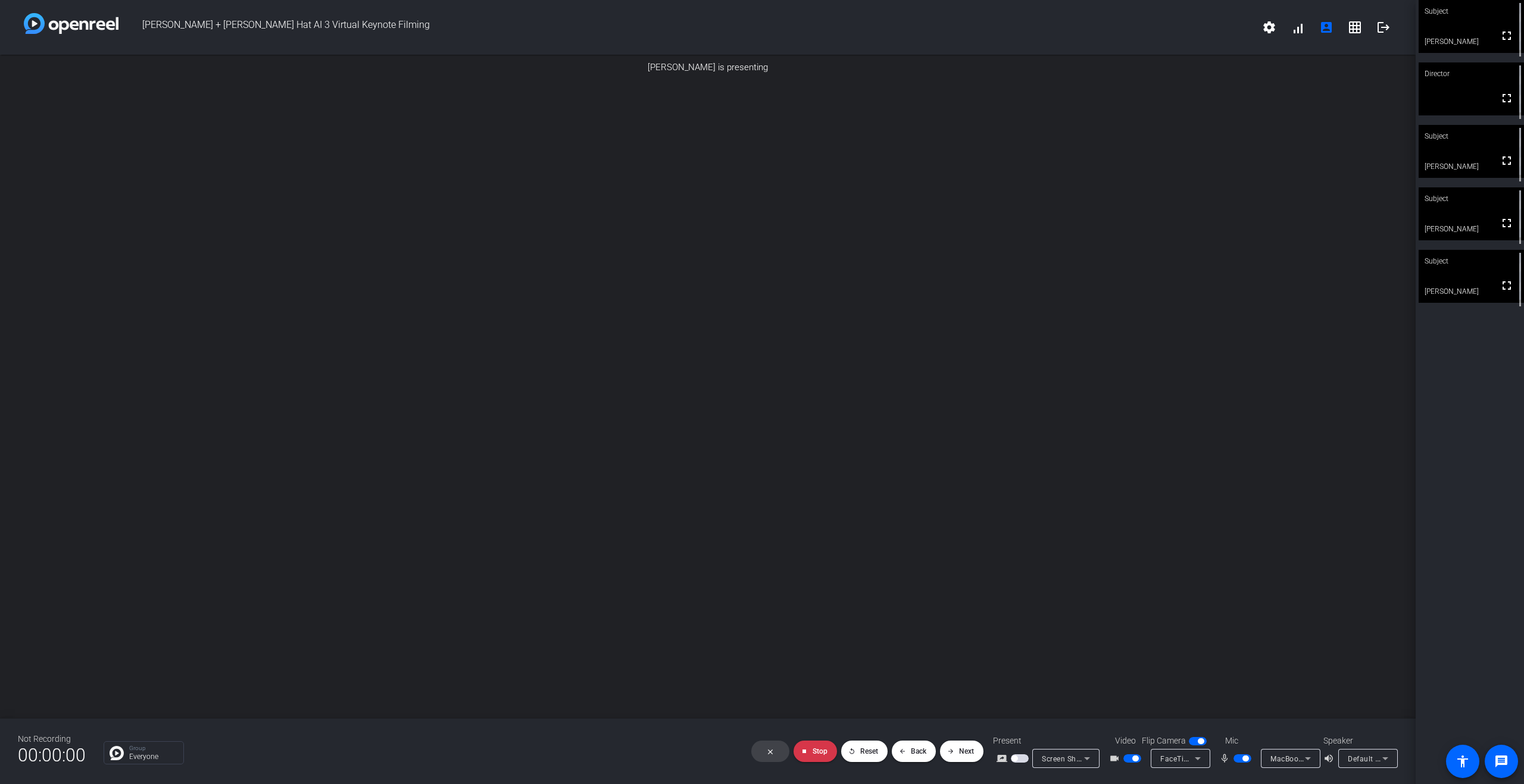
click at [1026, 570] on span "button" at bounding box center [1019, 759] width 18 height 8
click at [813, 570] on span "Stop" at bounding box center [820, 752] width 15 height 8
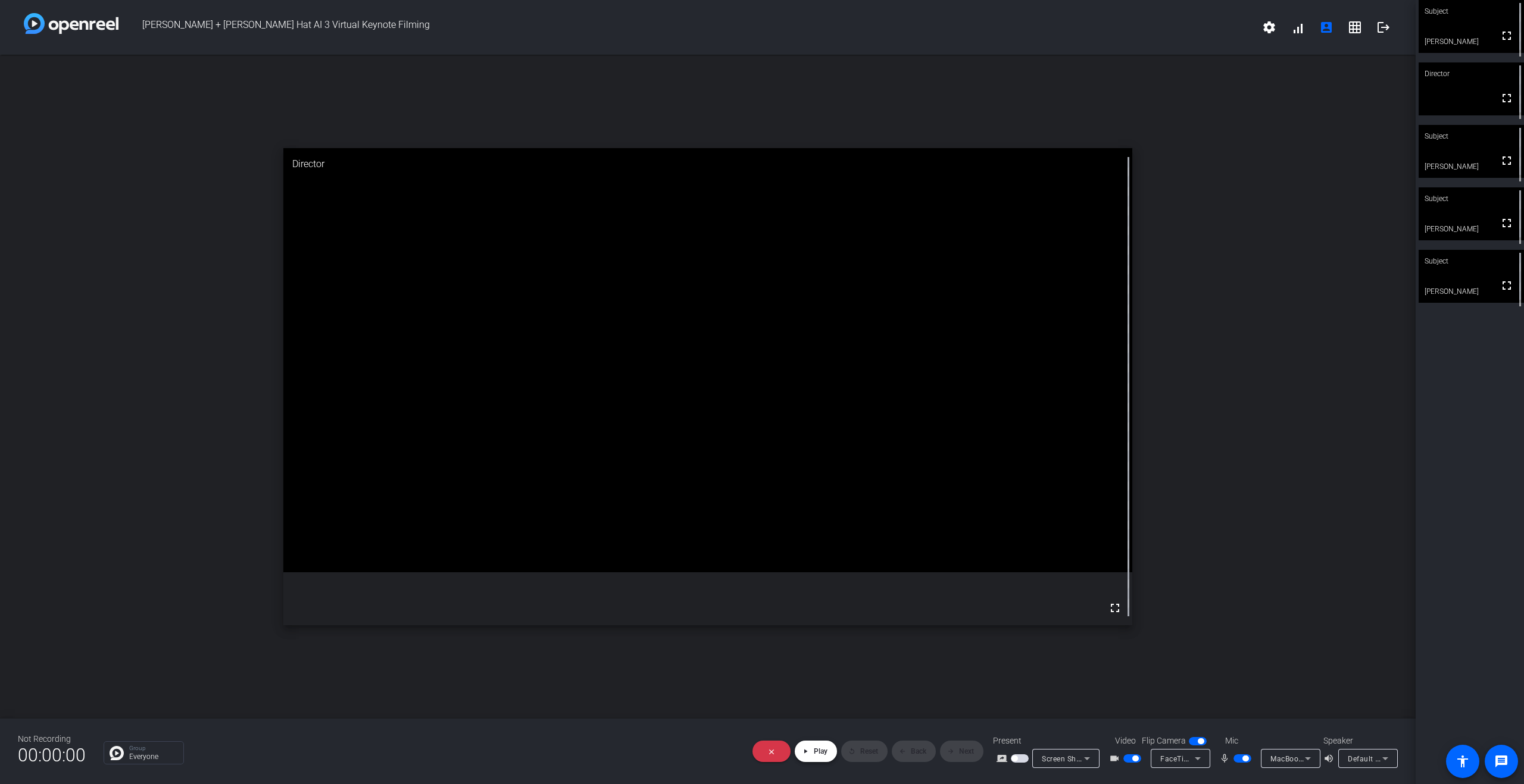
click at [826, 570] on span "Play" at bounding box center [821, 752] width 14 height 8
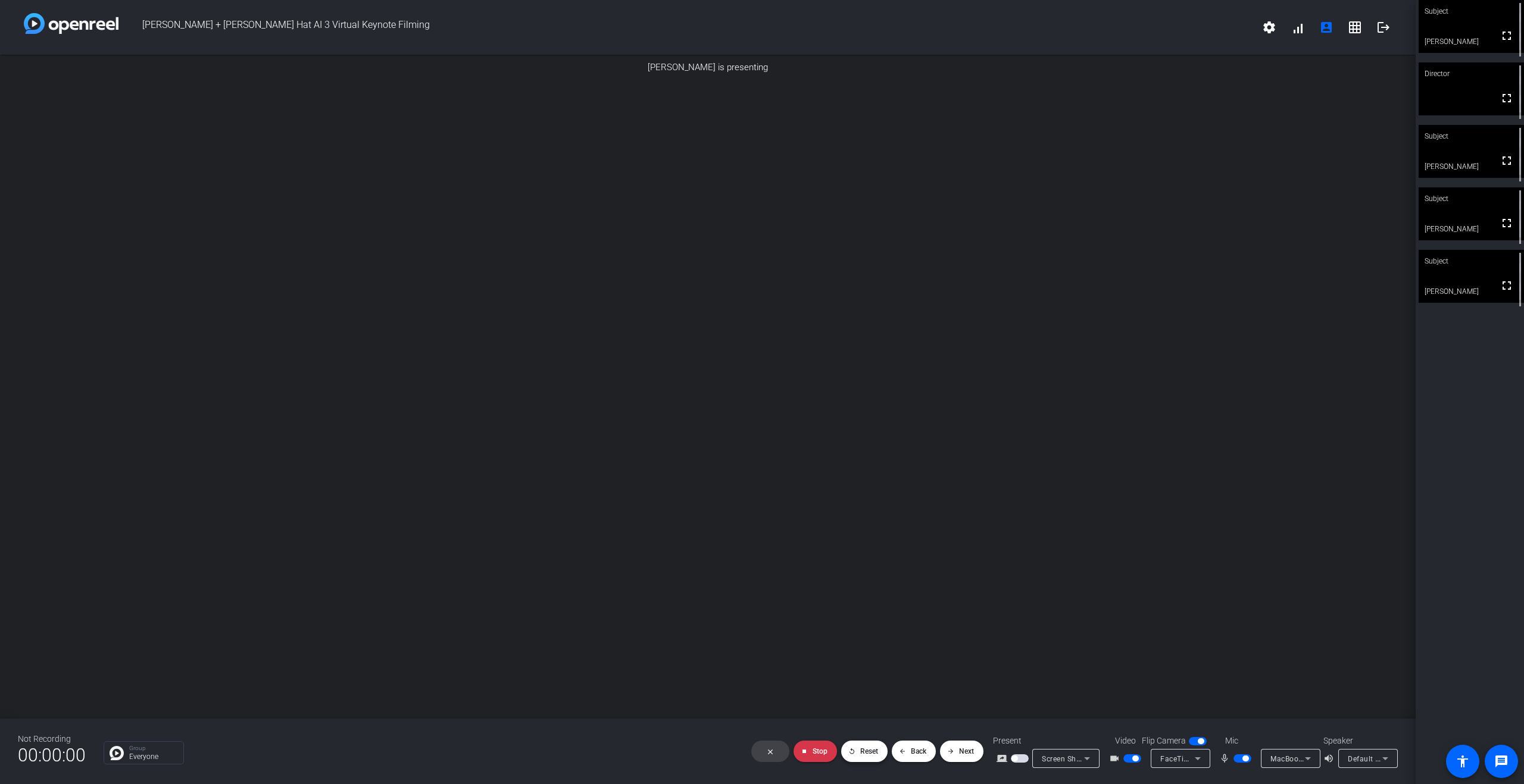
click at [866, 570] on span "Reset" at bounding box center [869, 752] width 18 height 8
click at [868, 570] on span at bounding box center [864, 751] width 46 height 28
click at [774, 570] on openreel-presentation-controls "close stop Stop replay Reset arrow_back Back arrow_forward Next" at bounding box center [868, 752] width 251 height 31
click at [817, 570] on span "Stop" at bounding box center [820, 752] width 15 height 8
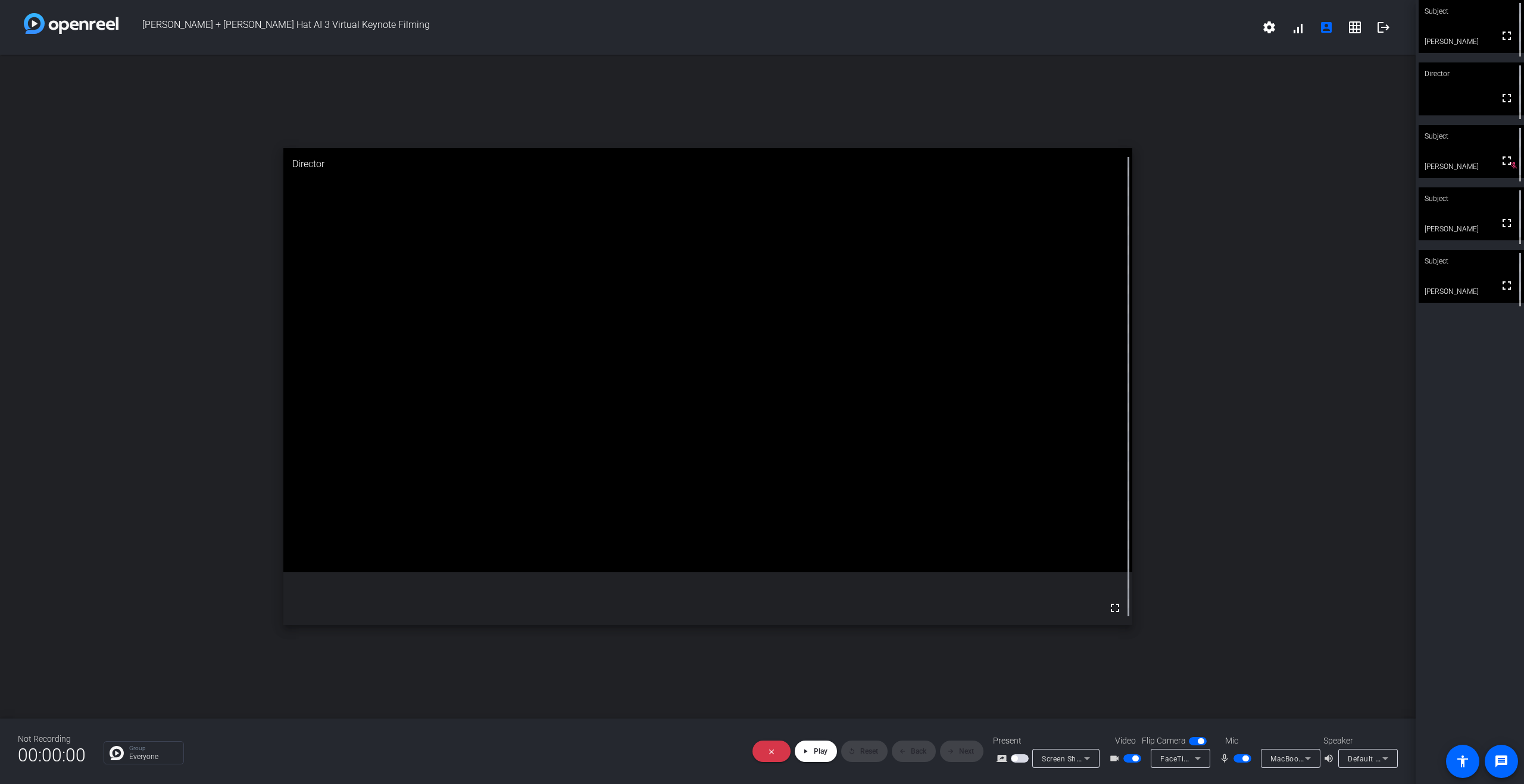
click at [932, 570] on openreel-presentation-controls "close play_arrow Play replay Reset arrow_back Back arrow_forward Next" at bounding box center [868, 752] width 250 height 31
click at [1029, 570] on div "Present screen_share_outline Screen Sharing" at bounding box center [1048, 751] width 110 height 33
click at [1029, 570] on span "Screen Sharing" at bounding box center [1068, 759] width 52 height 9
click at [1029, 570] on span "Screen Sharing" at bounding box center [1062, 713] width 51 height 15
click at [1029, 570] on span "Screen Sharing" at bounding box center [1068, 759] width 52 height 9
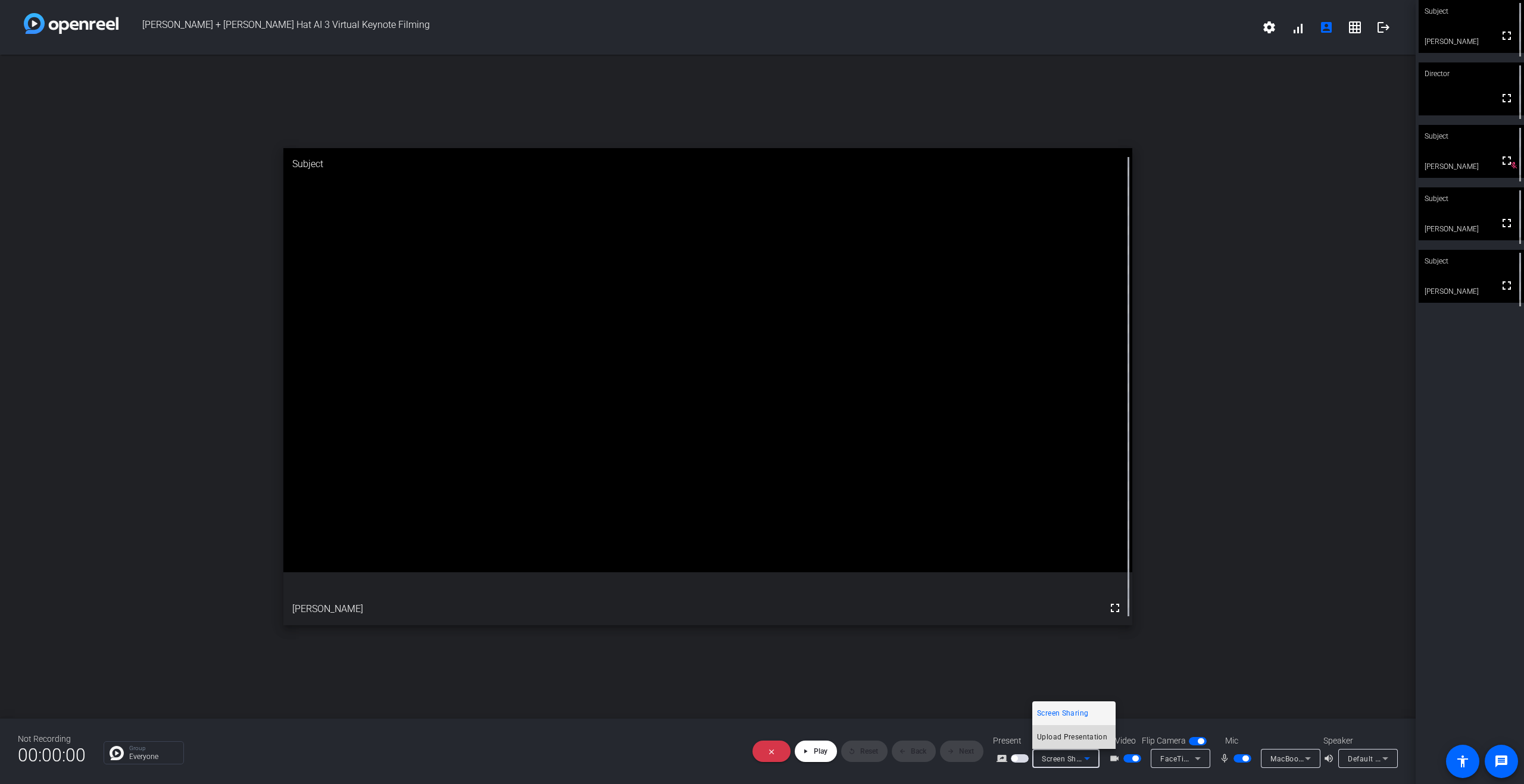
click at [1029, 570] on span "Upload Presentation" at bounding box center [1072, 737] width 70 height 15
